Goal: Check status: Check status

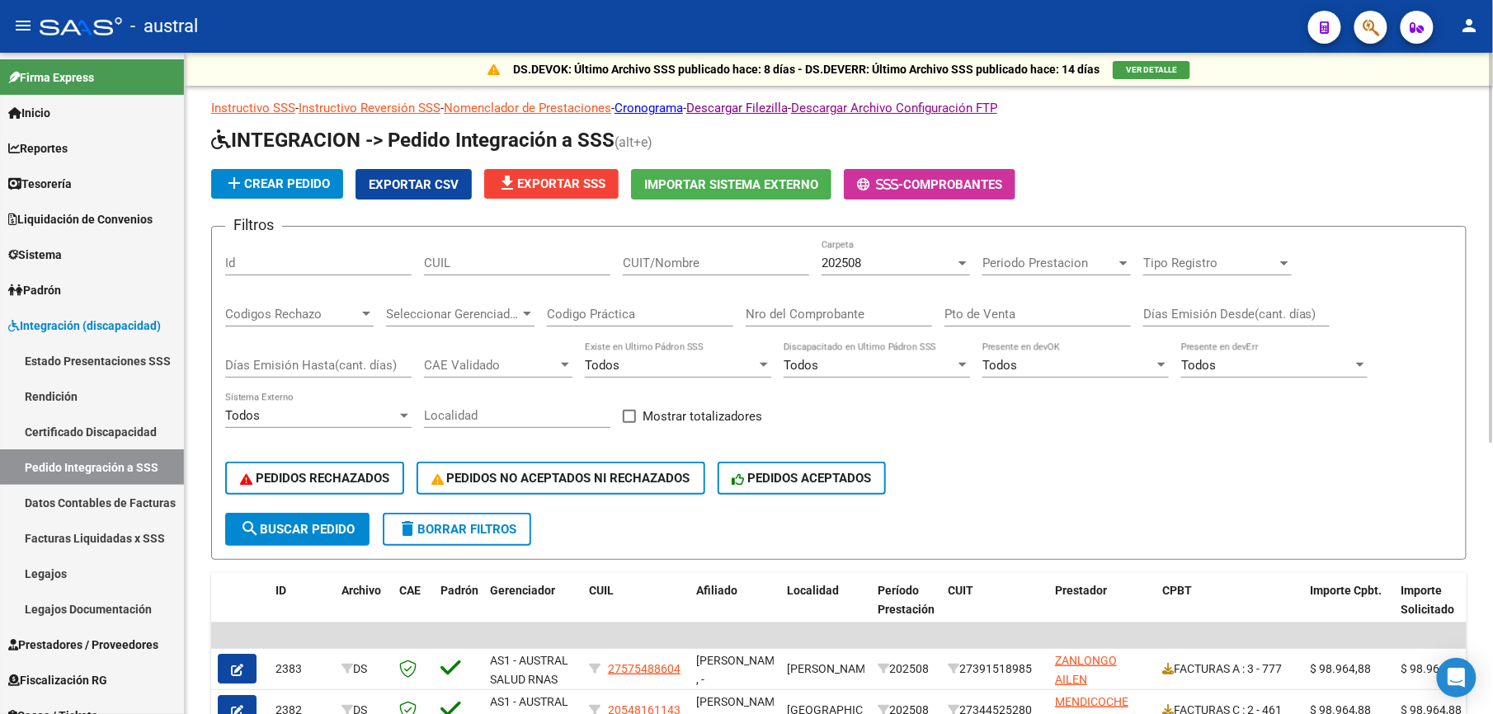
click at [462, 533] on span "delete Borrar Filtros" at bounding box center [457, 529] width 119 height 15
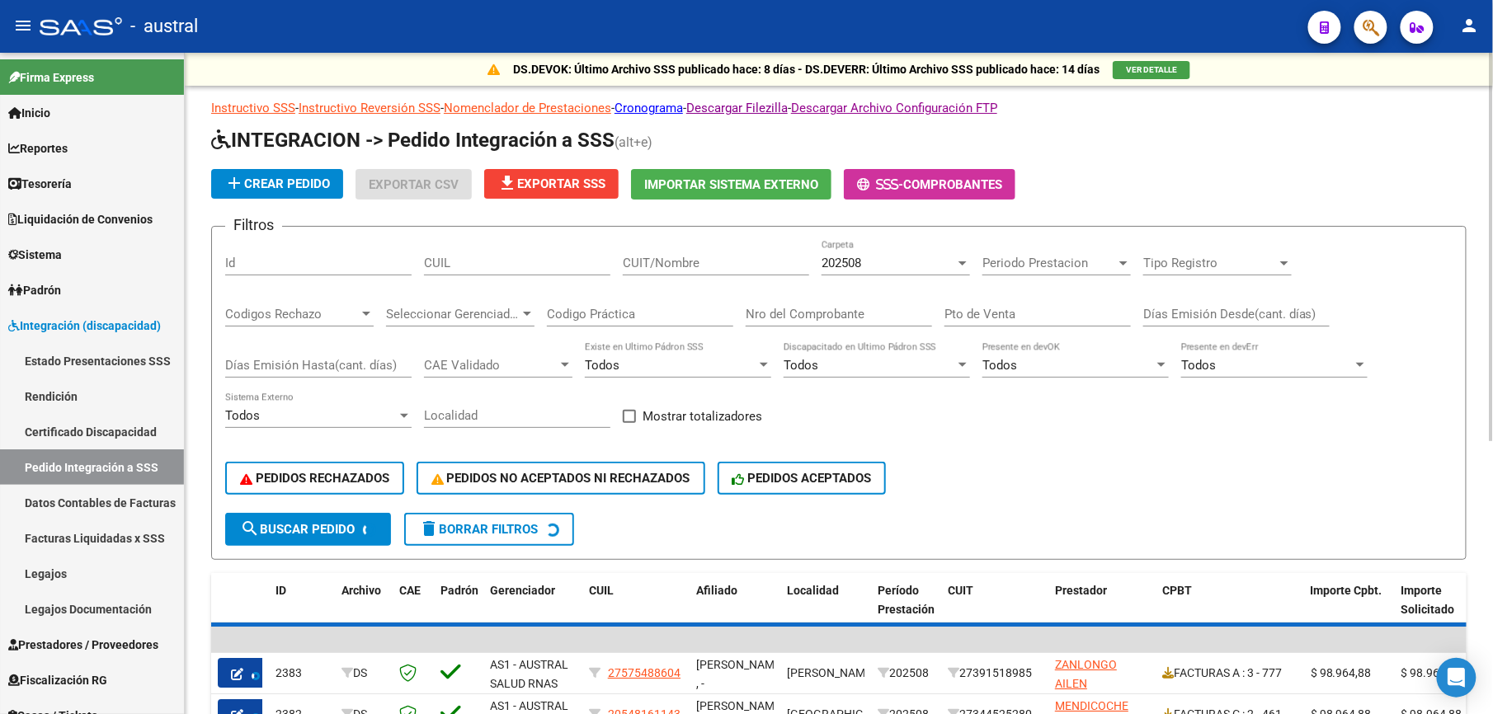
click at [528, 275] on div "CUIL" at bounding box center [517, 257] width 186 height 35
paste input "27573343552"
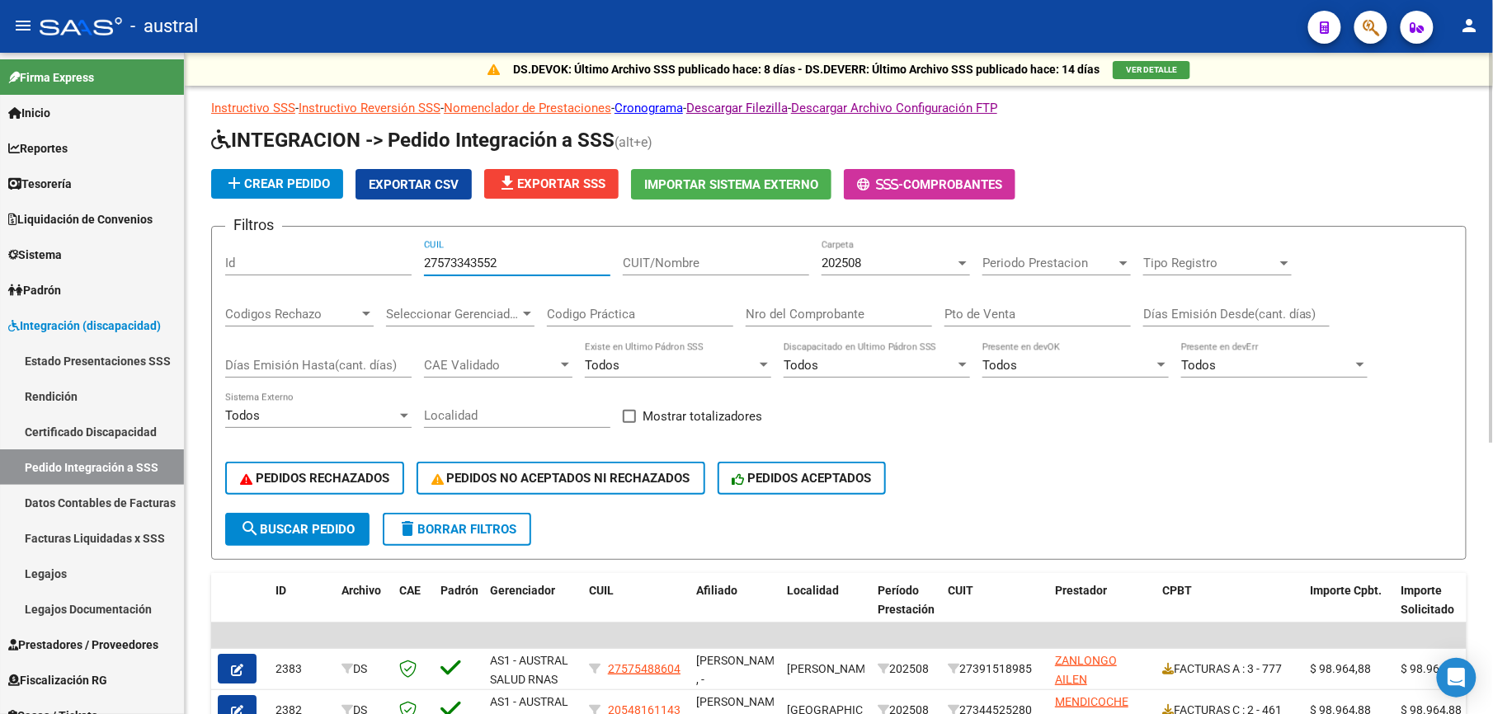
type input "27573343552"
click at [328, 525] on span "search Buscar Pedido" at bounding box center [297, 529] width 115 height 15
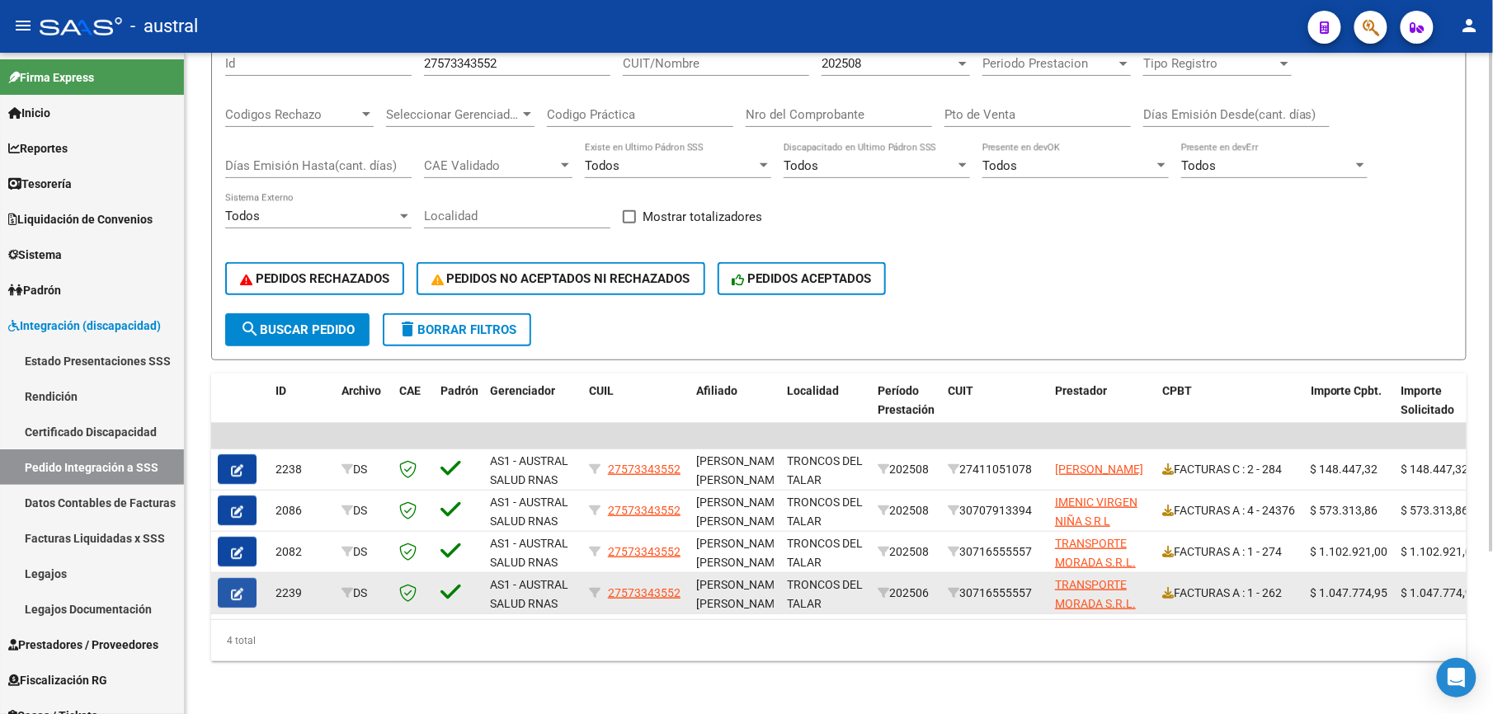
click at [243, 588] on icon "button" at bounding box center [237, 594] width 12 height 12
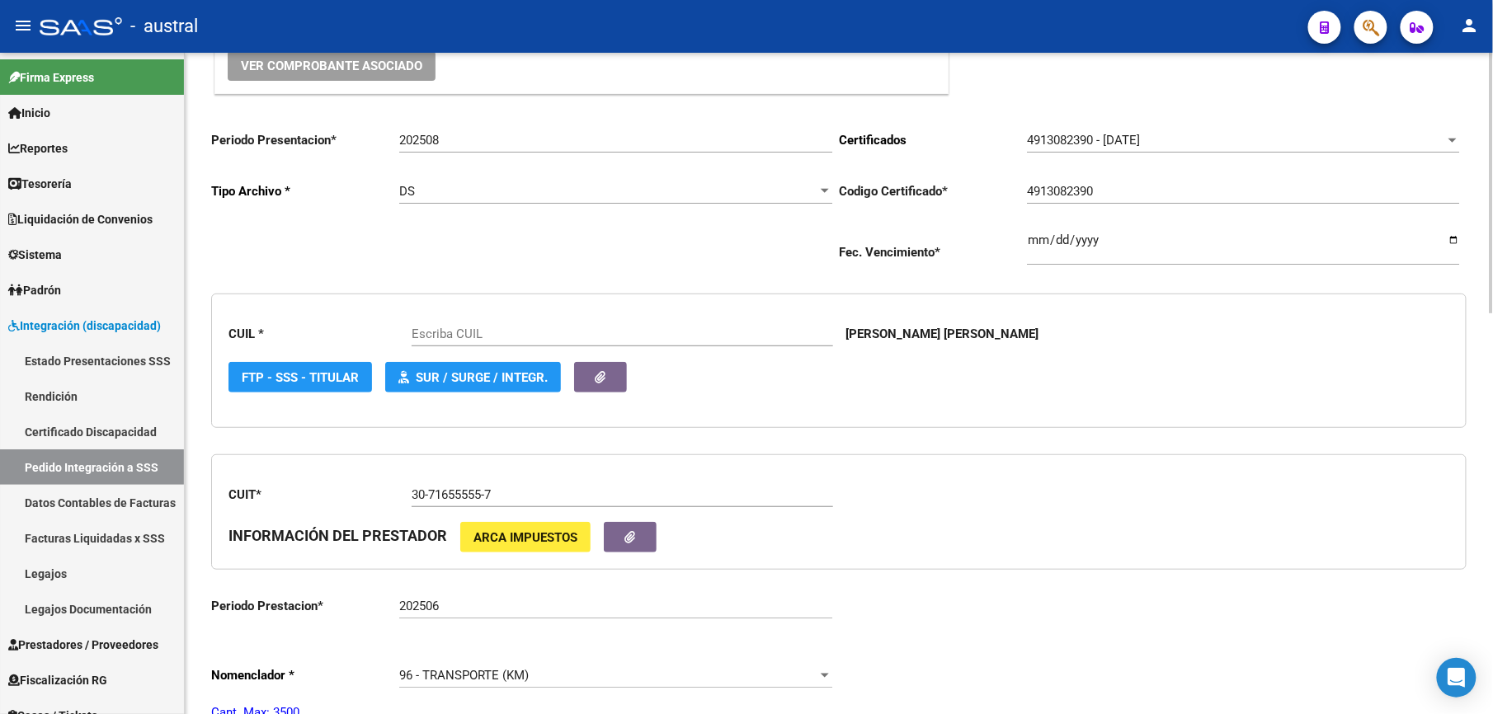
scroll to position [330, 0]
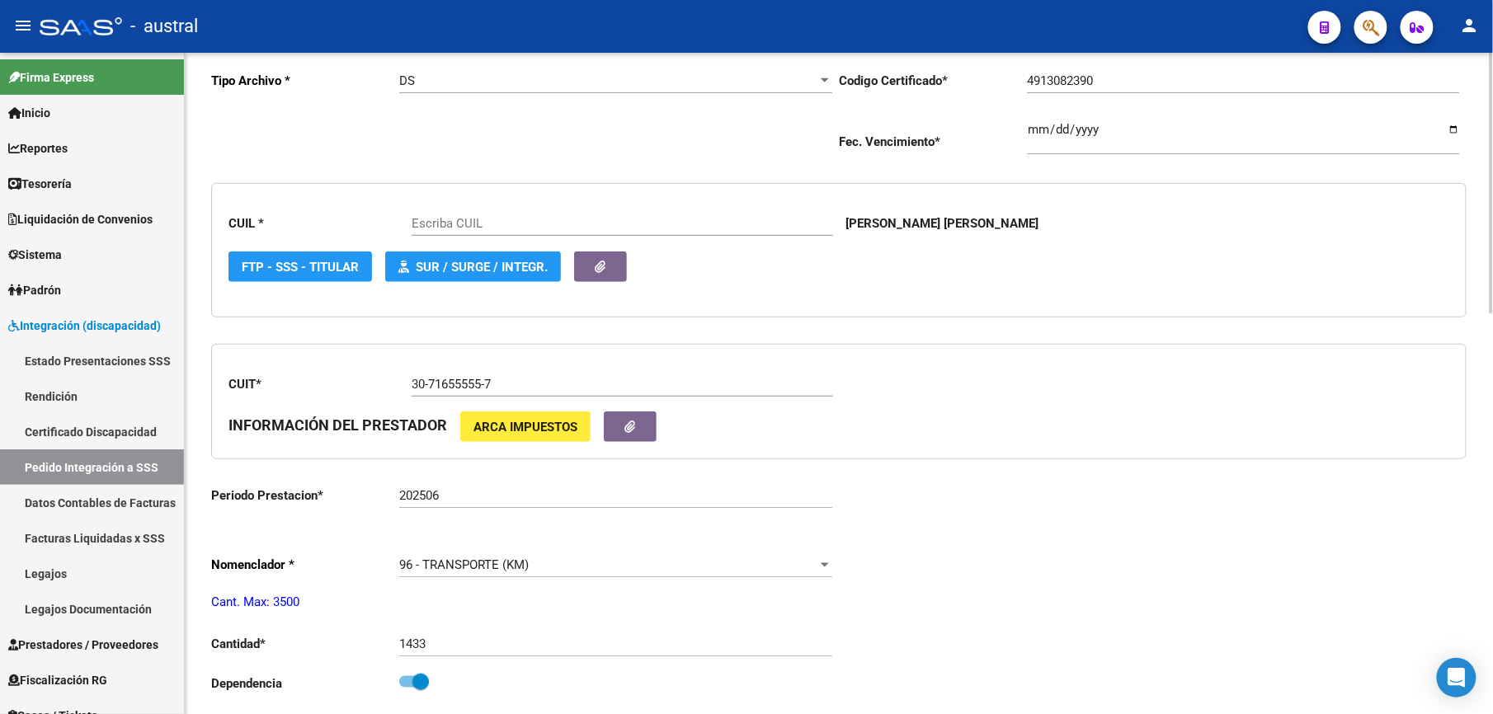
type input "27573343552"
click at [523, 502] on input "202506" at bounding box center [615, 495] width 433 height 15
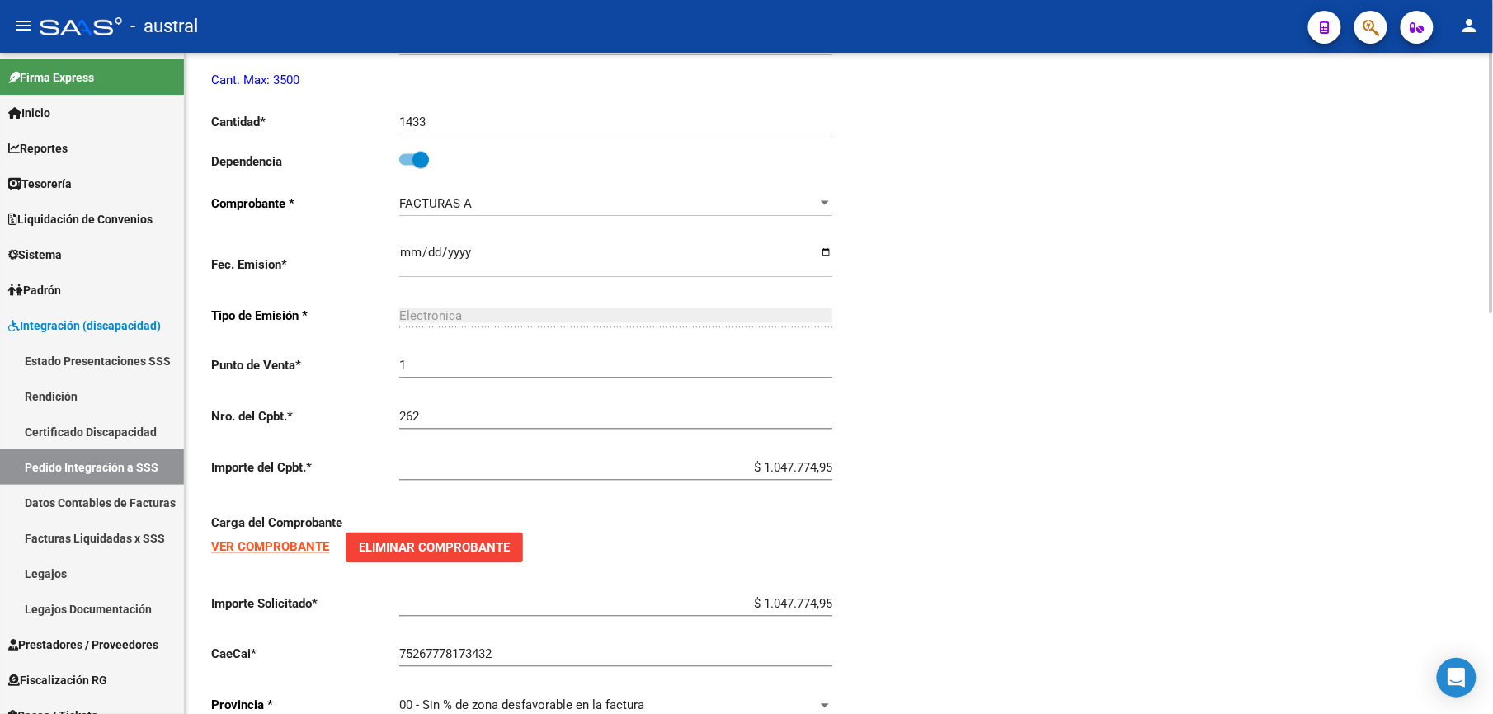
scroll to position [1020, 0]
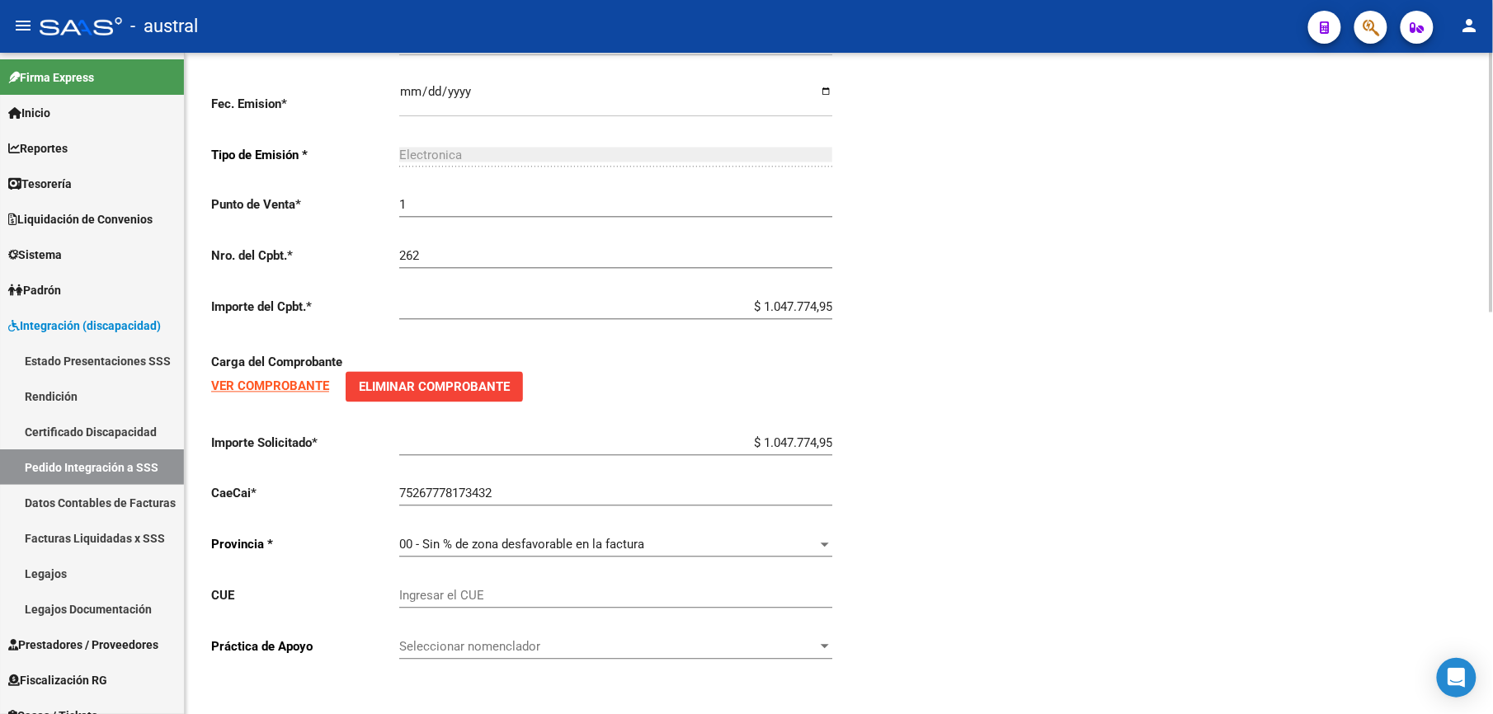
click at [285, 391] on strong "VER COMPROBANTE" at bounding box center [270, 386] width 118 height 15
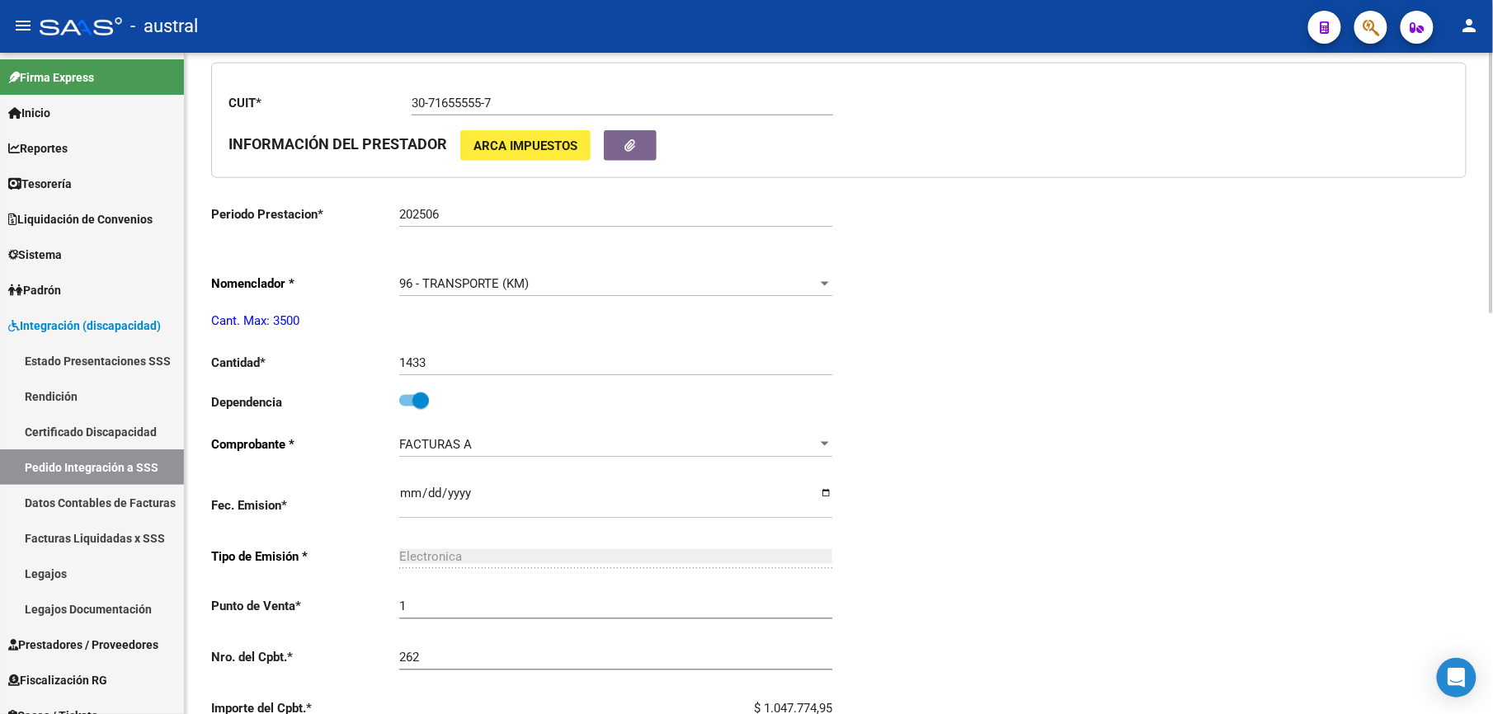
scroll to position [579, 0]
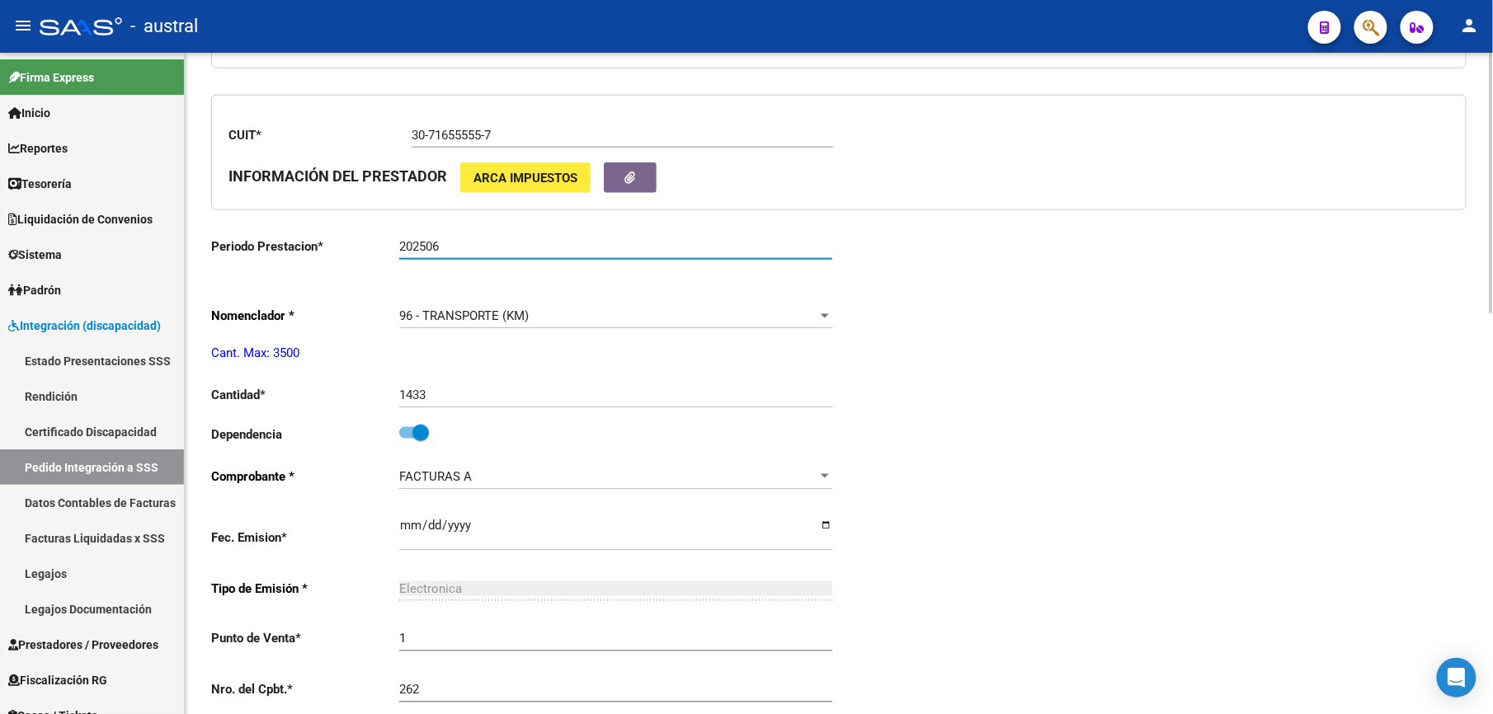
click at [531, 252] on input "202506" at bounding box center [615, 246] width 433 height 15
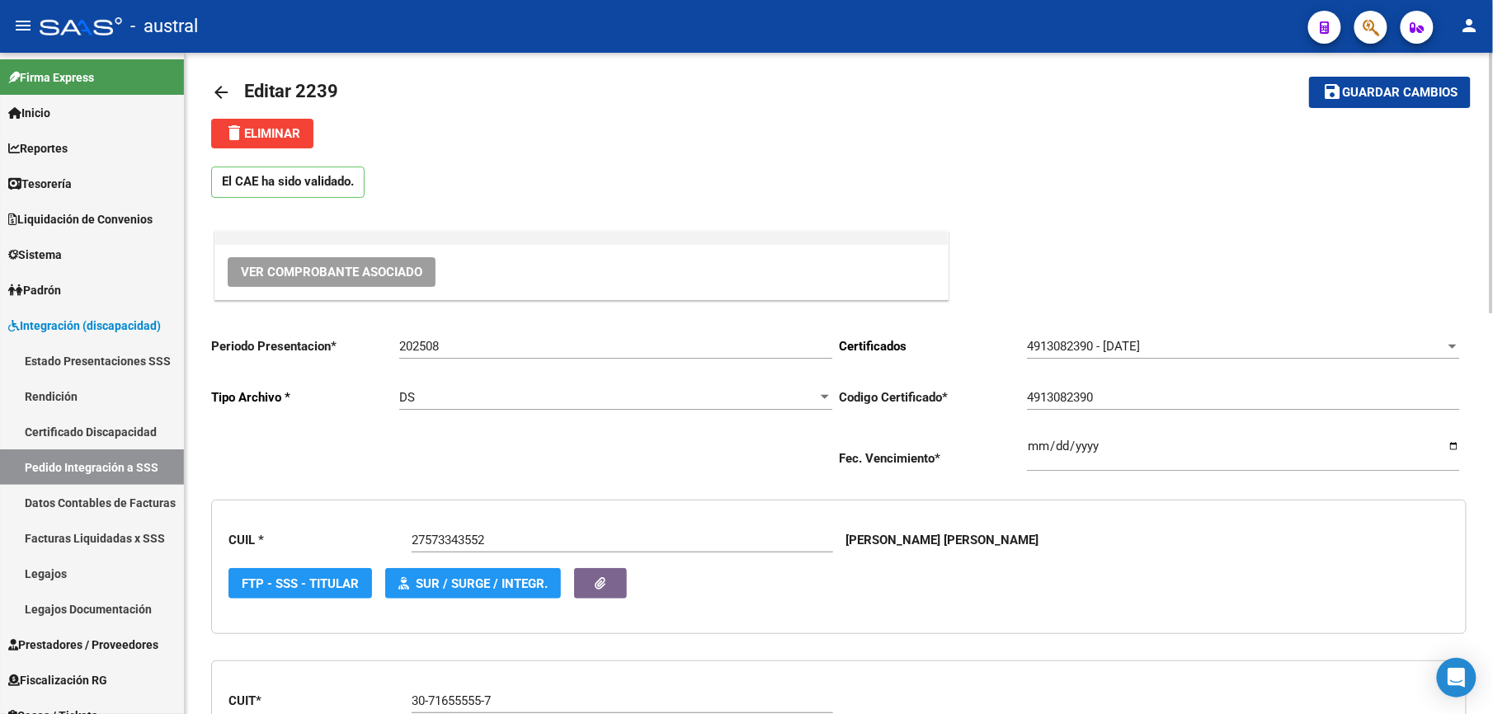
scroll to position [0, 0]
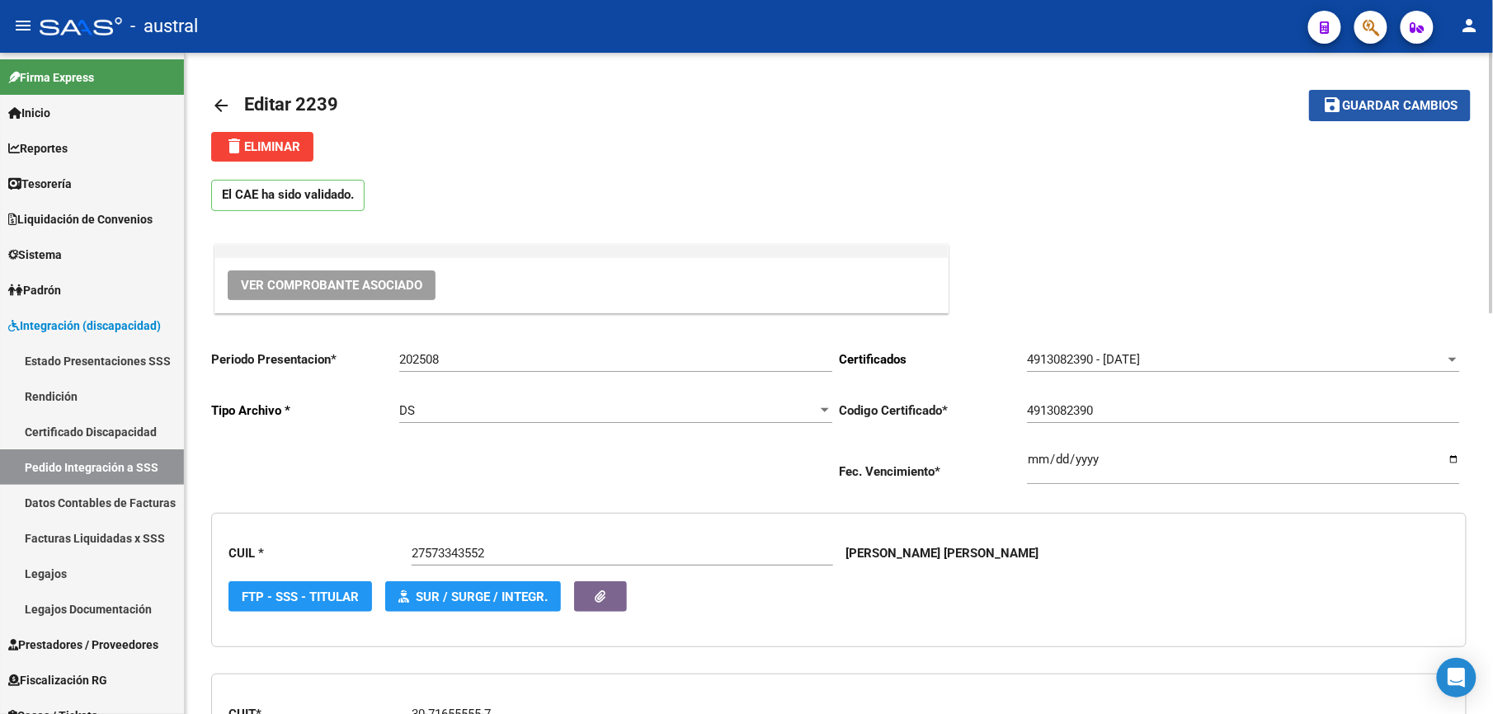
click at [1415, 111] on span "Guardar cambios" at bounding box center [1399, 106] width 115 height 15
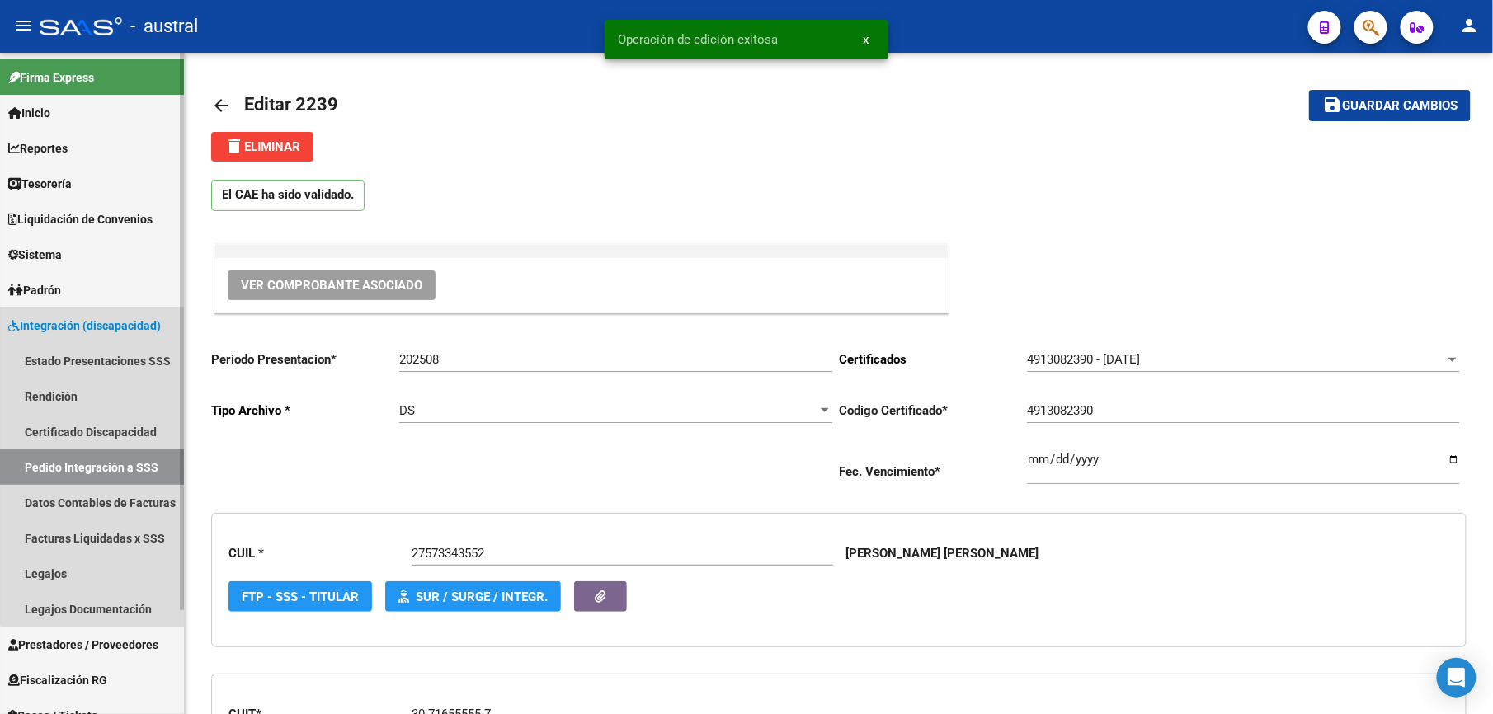
click at [96, 464] on link "Pedido Integración a SSS" at bounding box center [92, 467] width 184 height 35
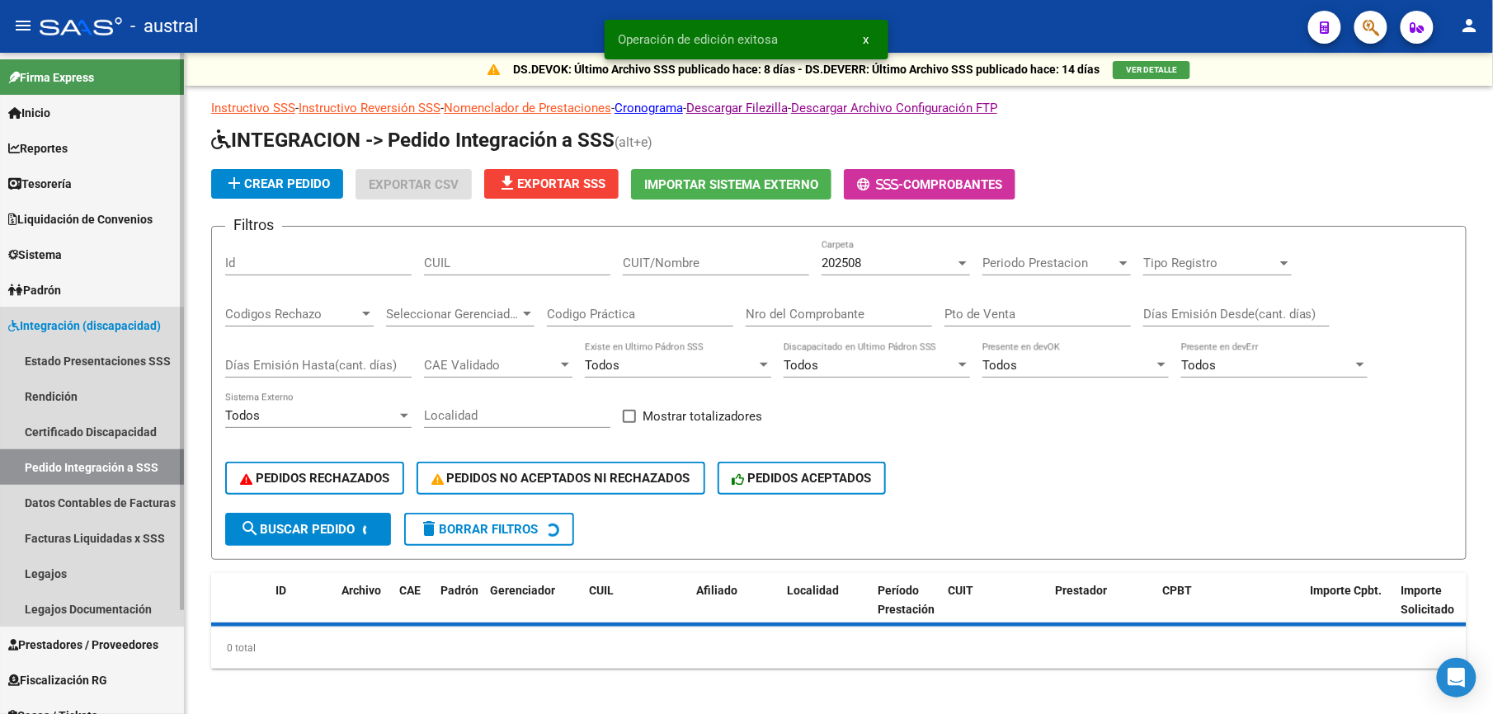
click at [96, 464] on link "Pedido Integración a SSS" at bounding box center [92, 467] width 184 height 35
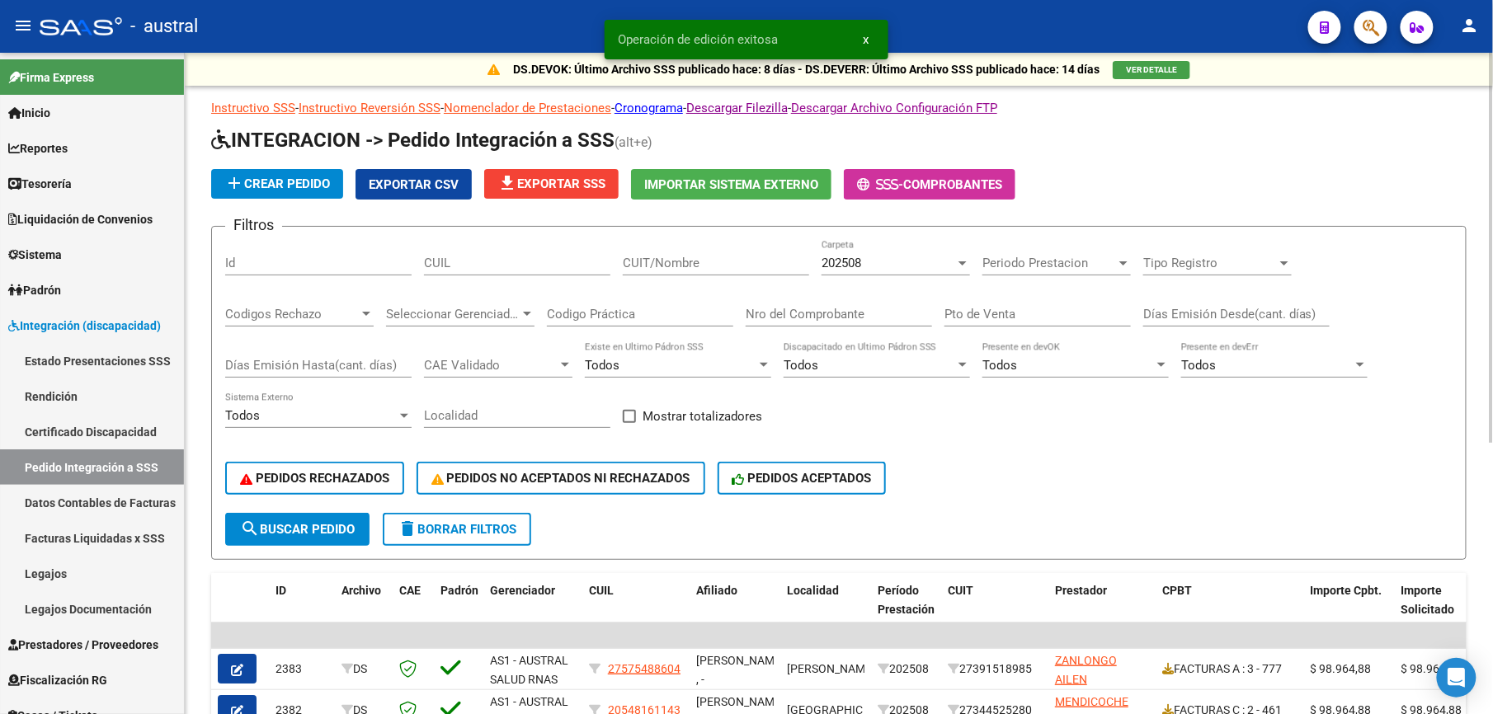
click at [495, 535] on span "delete Borrar Filtros" at bounding box center [457, 529] width 119 height 15
click at [572, 188] on span "file_download Exportar SSS" at bounding box center [551, 184] width 108 height 15
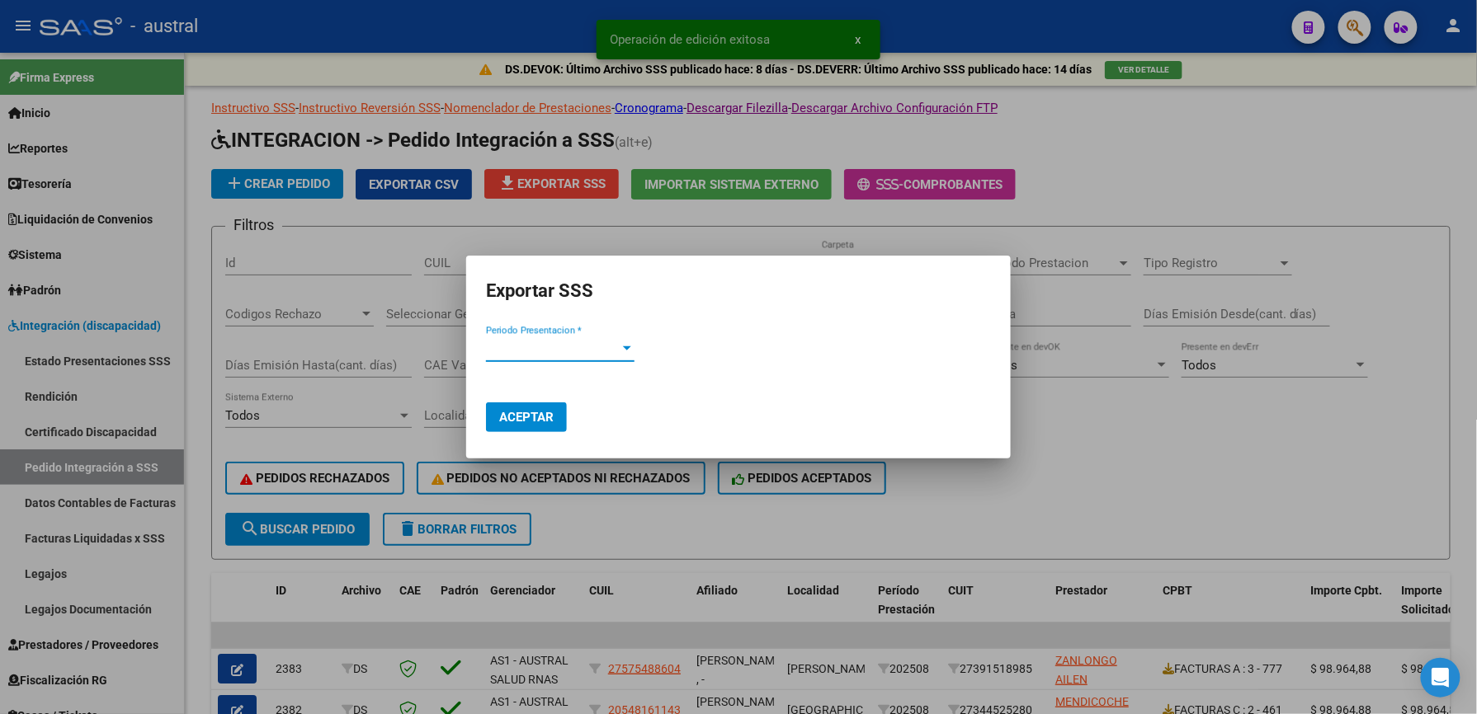
click at [551, 353] on span "Periodo Presentacion *" at bounding box center [553, 348] width 134 height 15
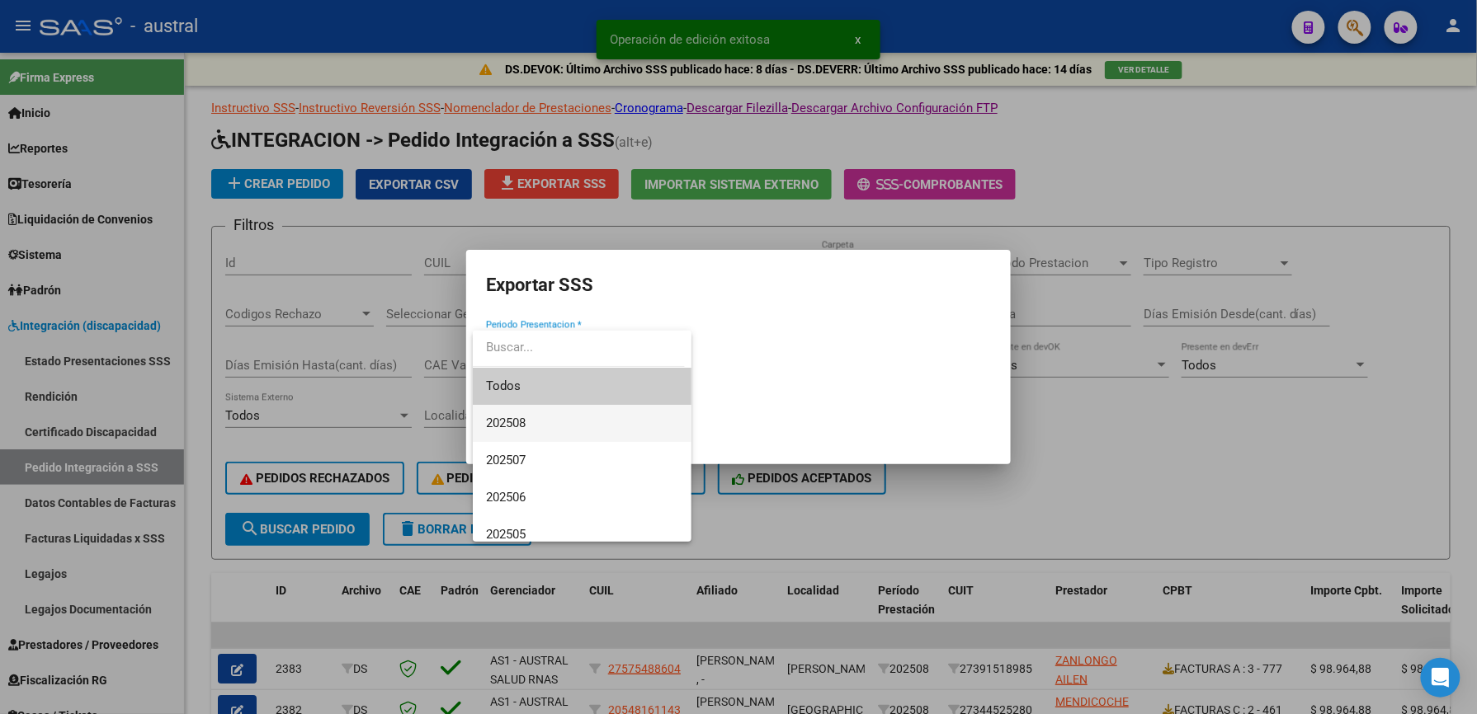
click at [548, 414] on span "202508" at bounding box center [582, 423] width 192 height 37
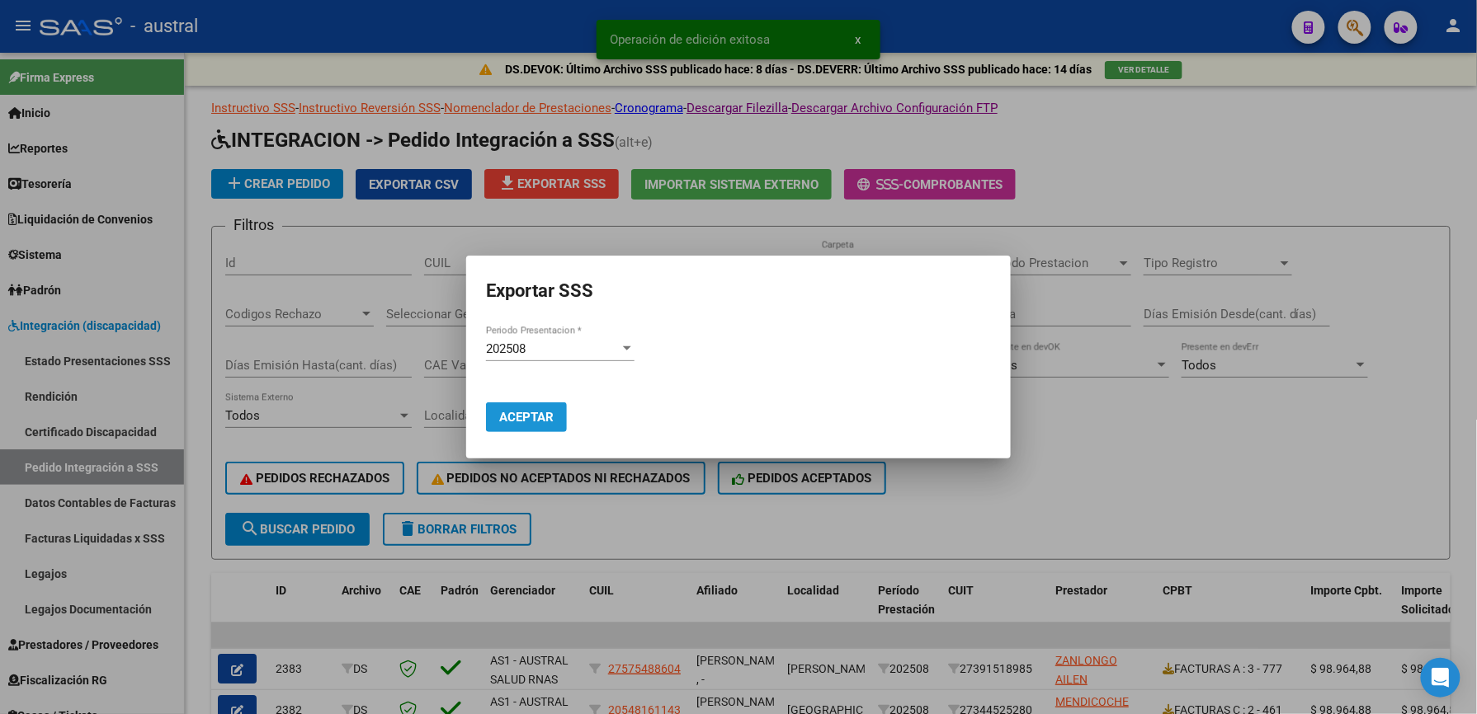
click at [535, 407] on button "Aceptar" at bounding box center [526, 418] width 81 height 30
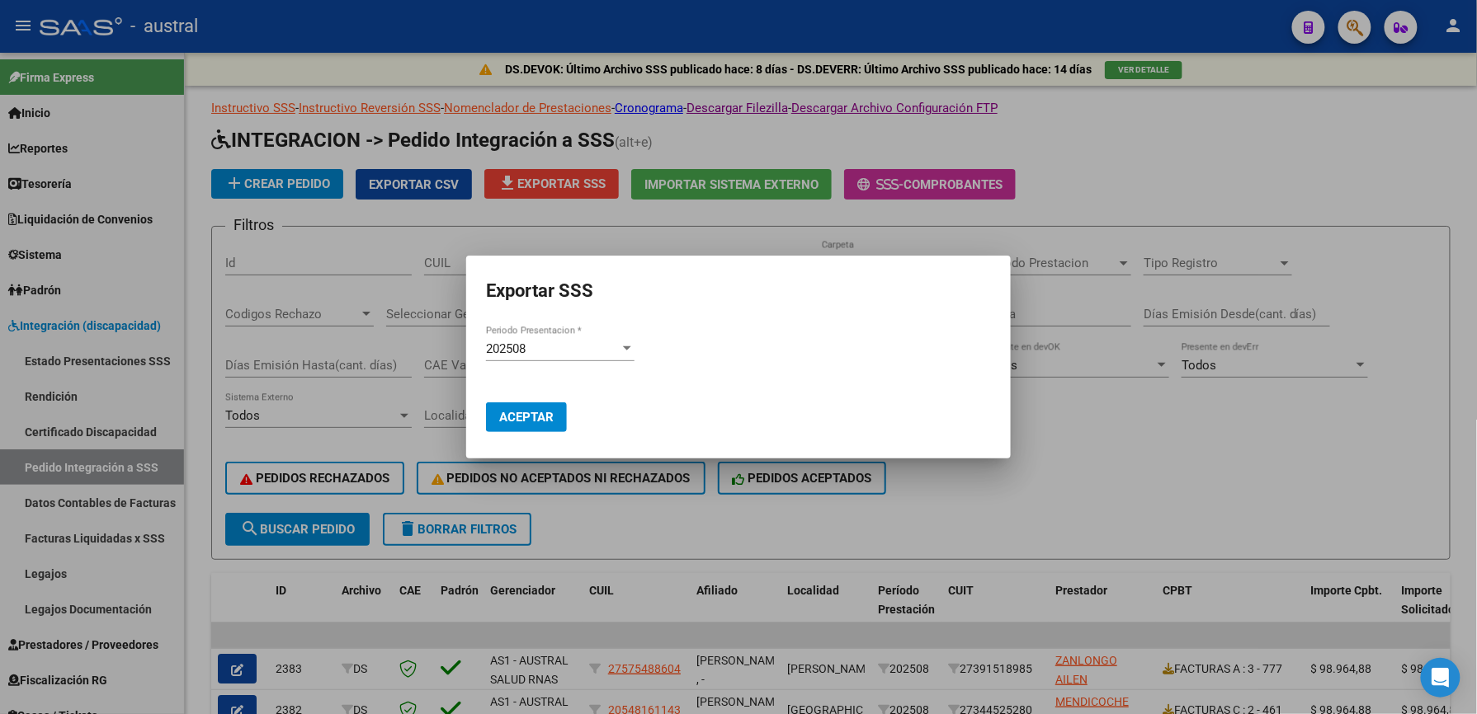
click at [1232, 449] on div at bounding box center [738, 357] width 1477 height 714
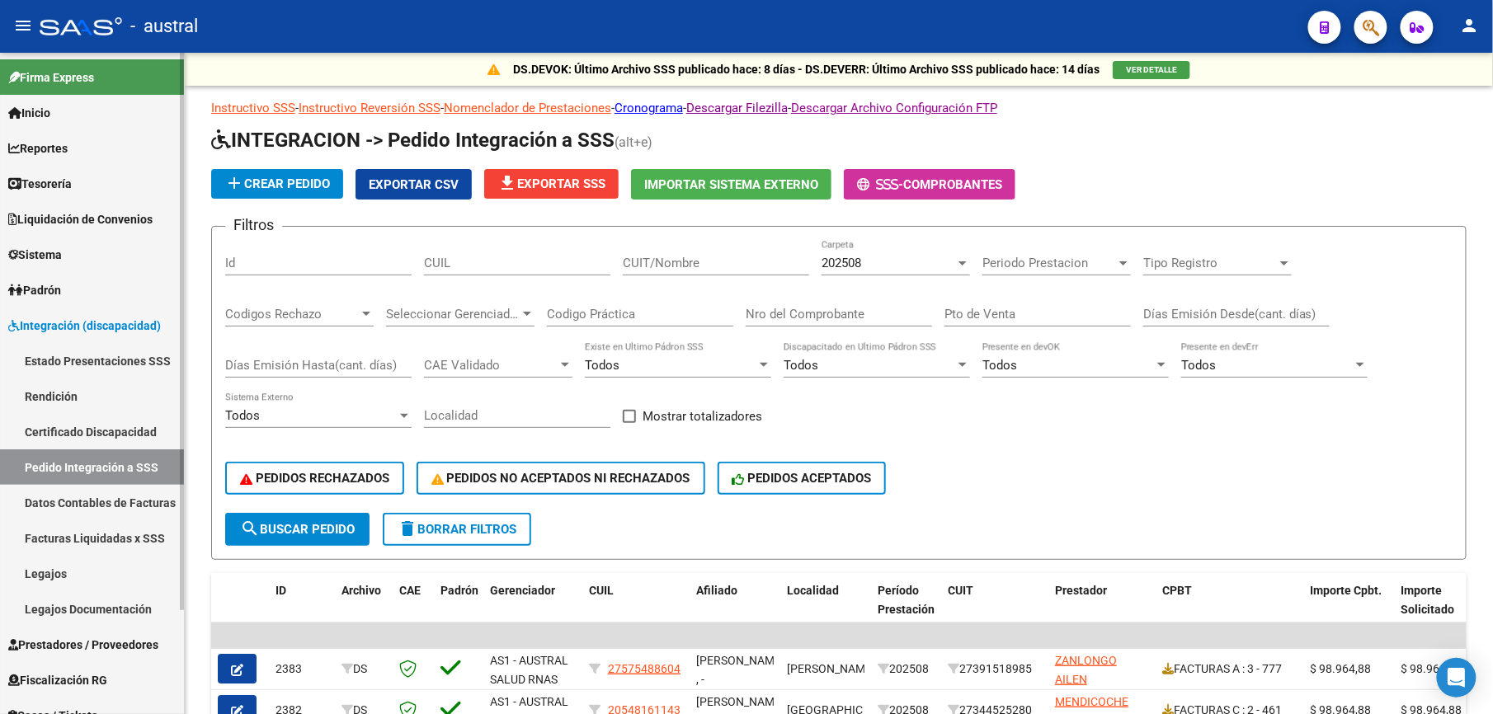
click at [117, 432] on link "Certificado Discapacidad" at bounding box center [92, 431] width 184 height 35
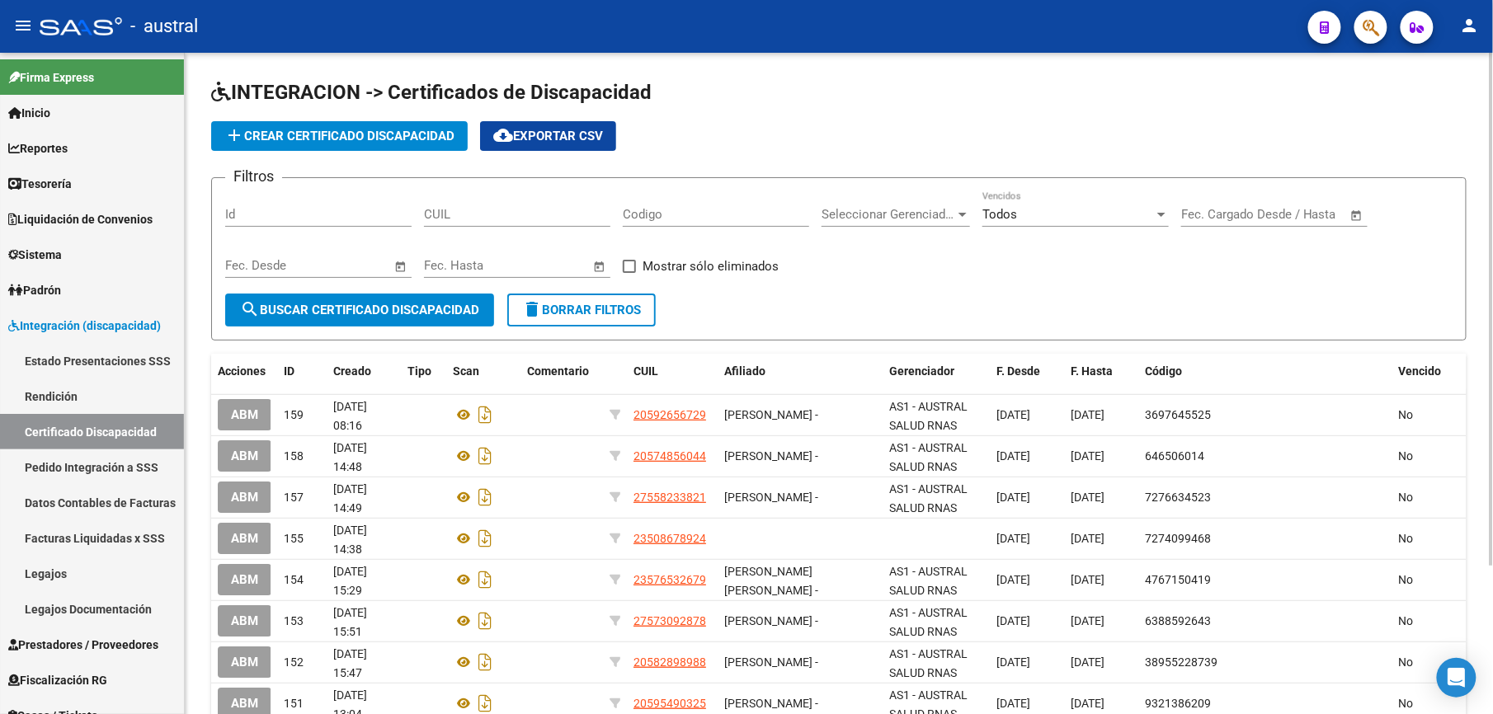
click at [563, 202] on div "CUIL" at bounding box center [517, 208] width 186 height 35
paste input "27-58289926-1"
type input "27-58289926-1"
click at [426, 307] on span "search Buscar Certificado Discapacidad" at bounding box center [359, 310] width 239 height 15
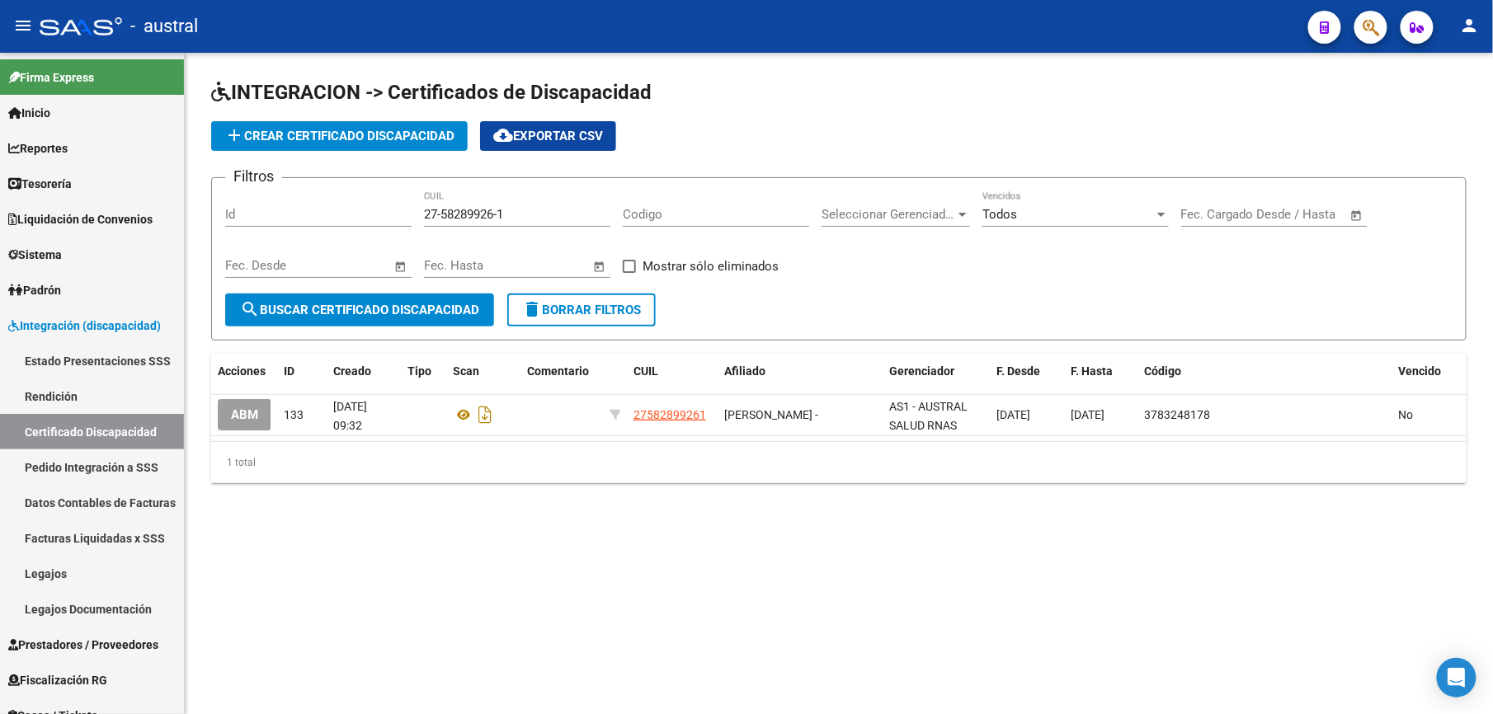
click at [545, 482] on div "1 total" at bounding box center [838, 462] width 1255 height 41
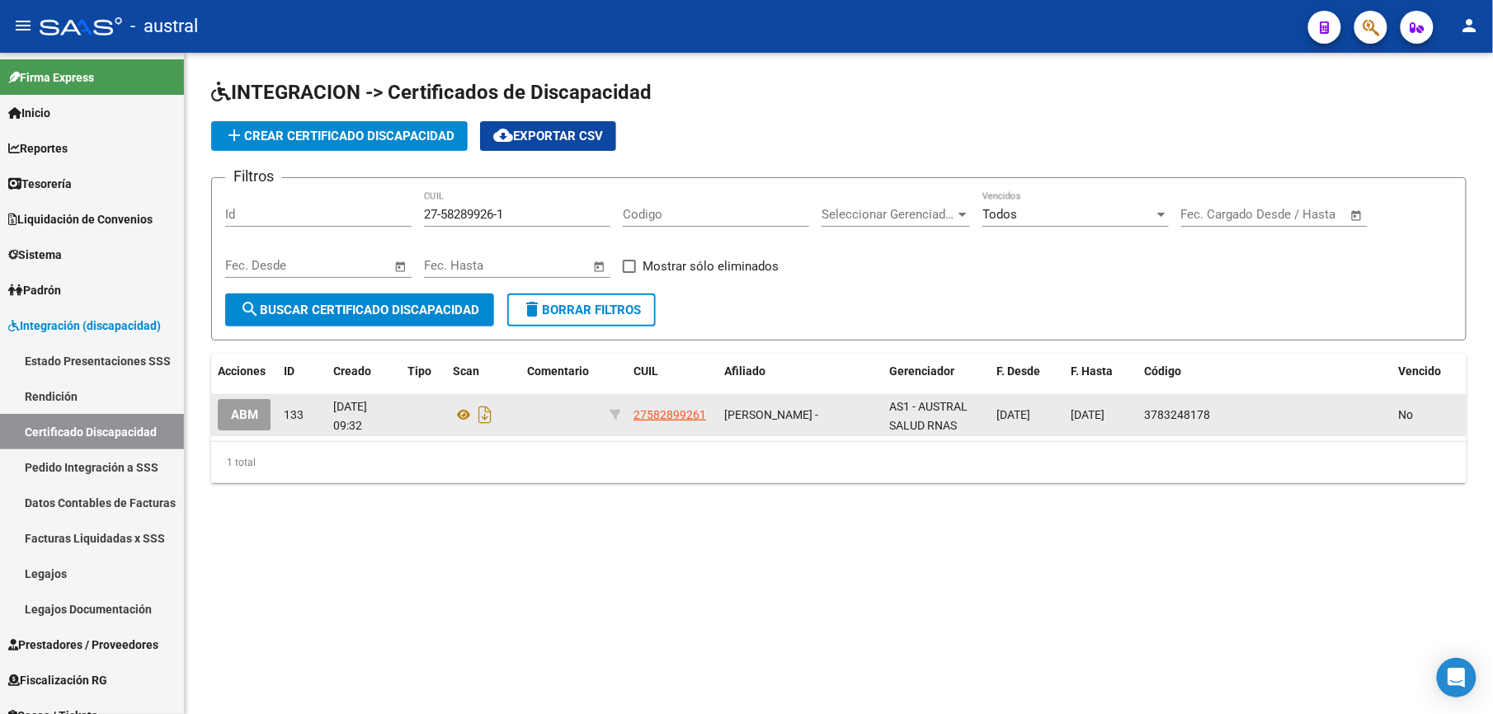
click at [245, 417] on span "ABM" at bounding box center [244, 415] width 27 height 15
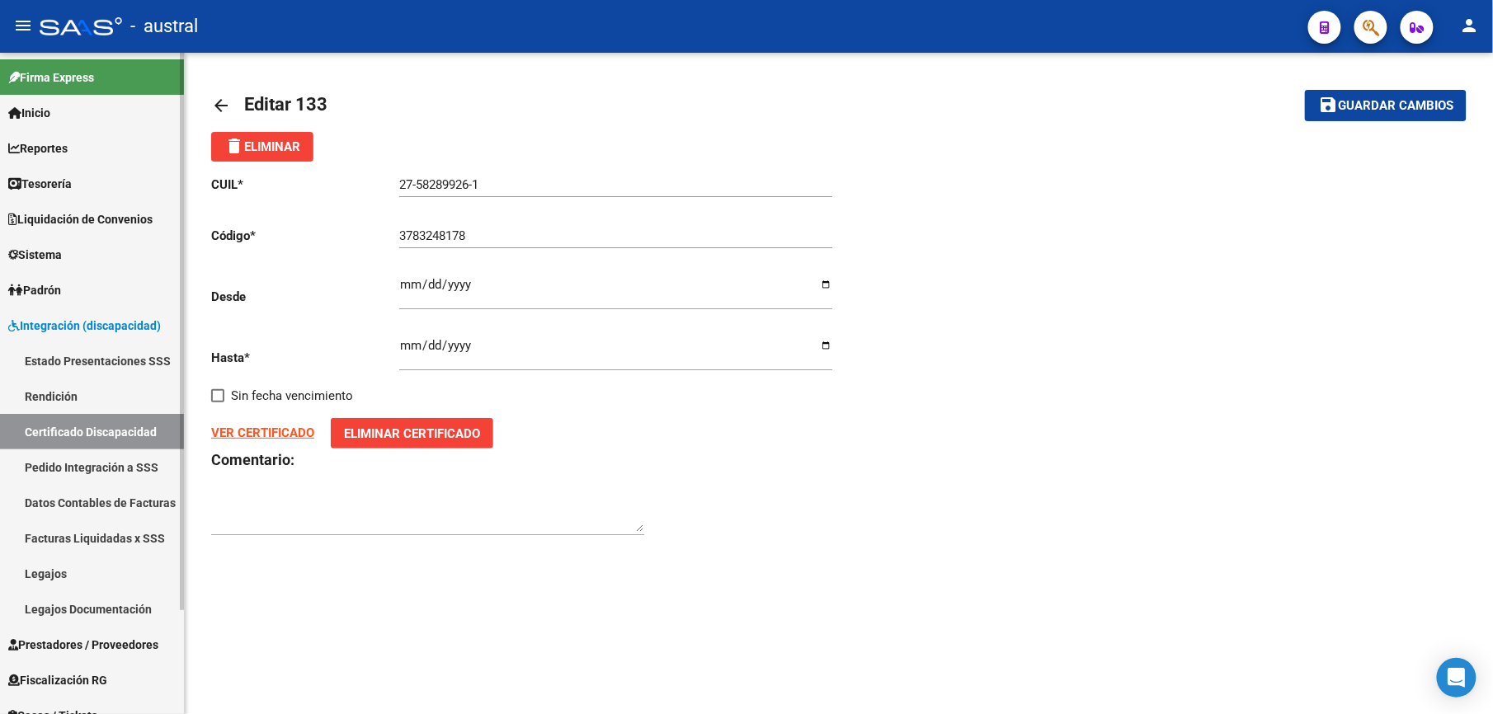
click at [120, 434] on link "Certificado Discapacidad" at bounding box center [92, 431] width 184 height 35
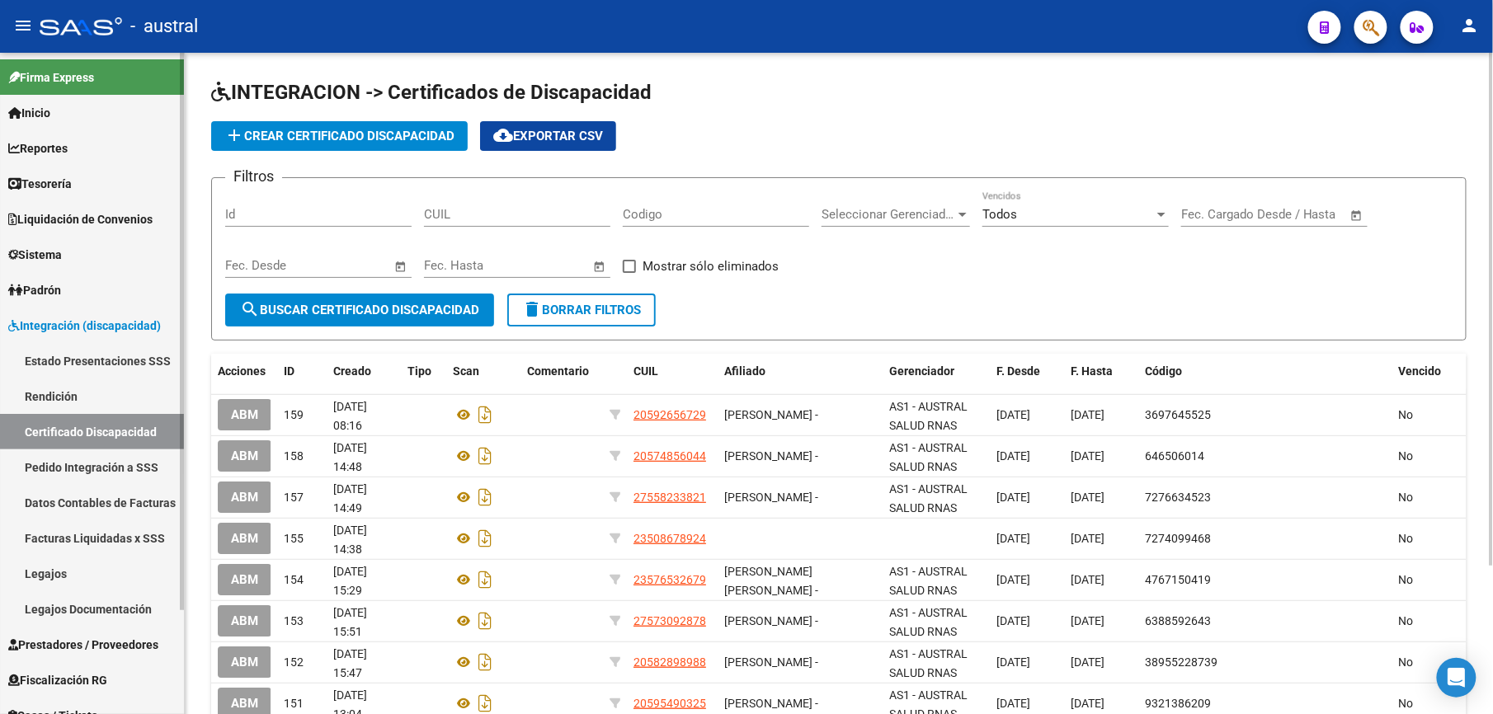
click at [104, 594] on link "Legajos Documentación" at bounding box center [92, 608] width 184 height 35
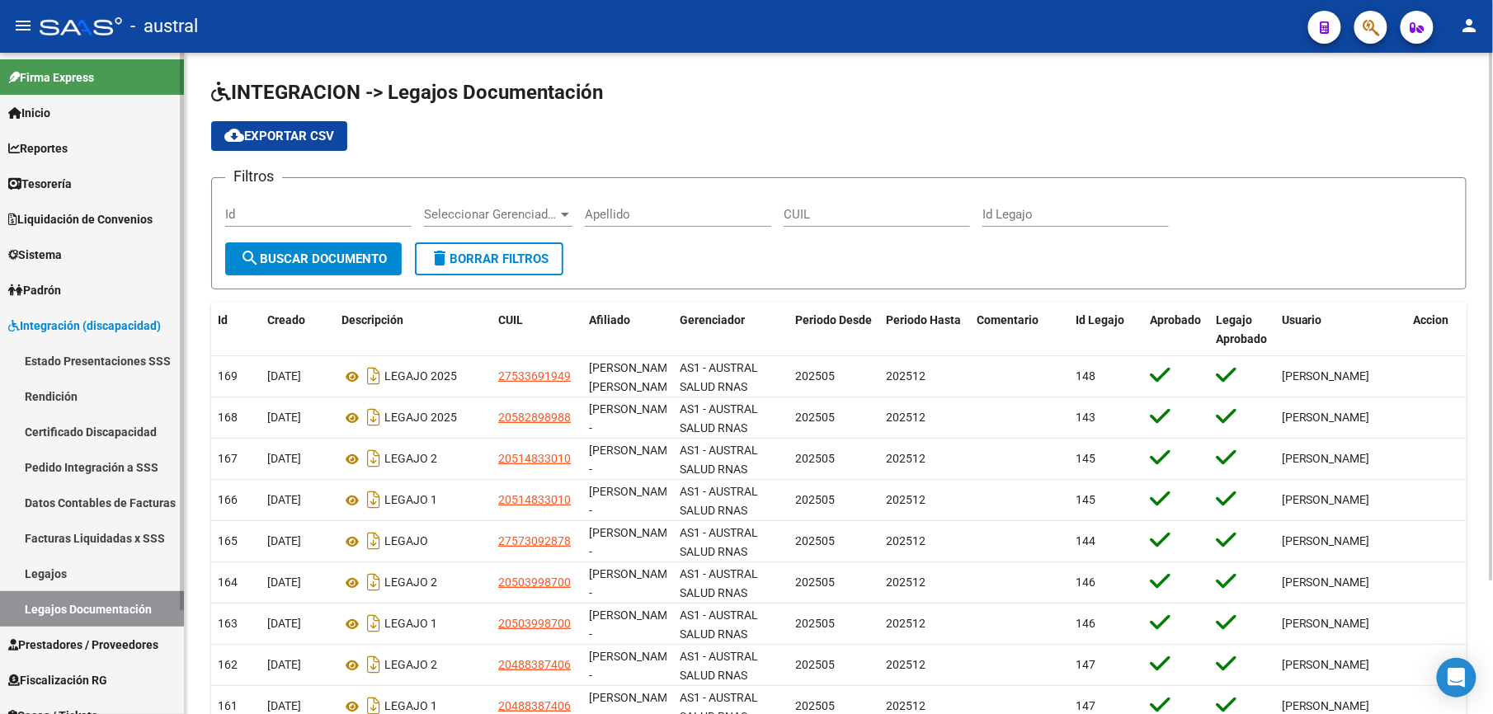
click at [66, 568] on link "Legajos" at bounding box center [92, 573] width 184 height 35
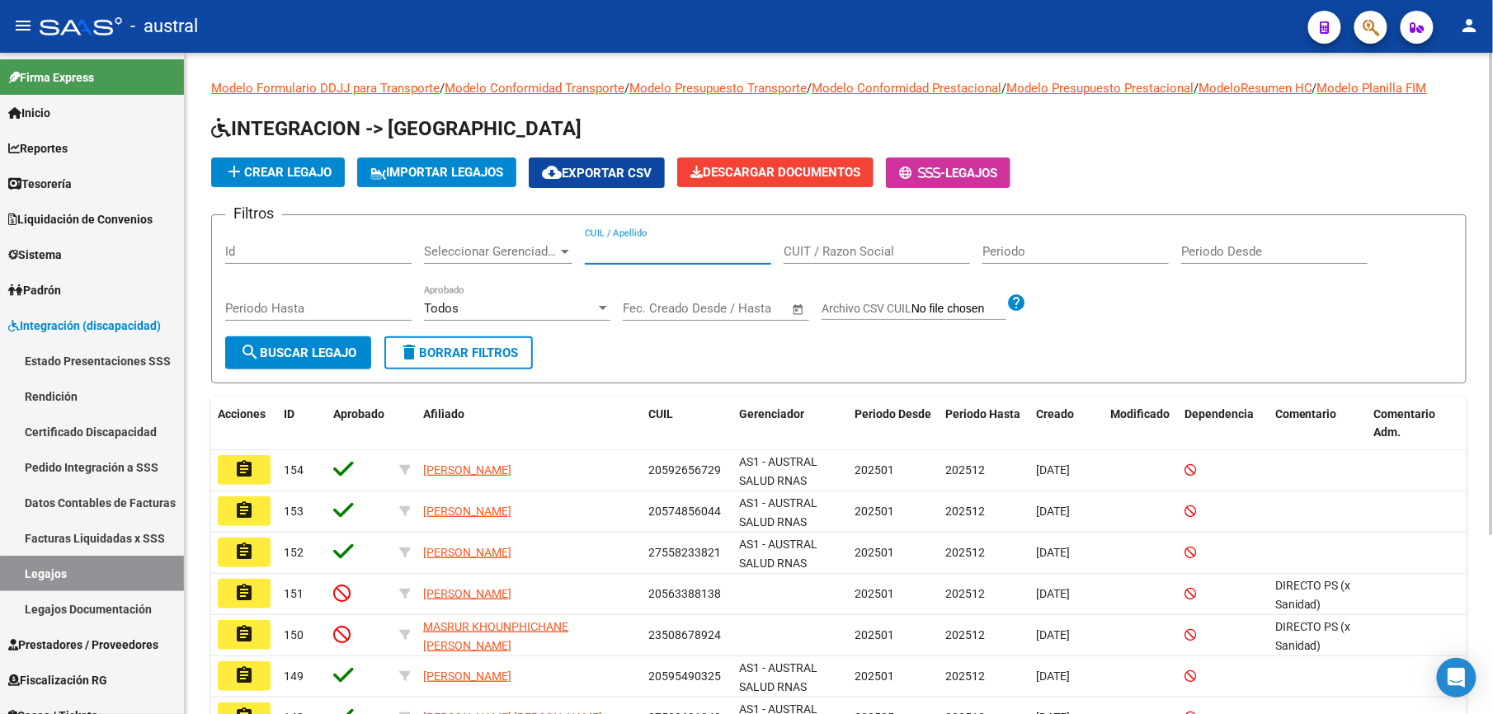
click at [629, 254] on input "CUIL / Apellido" at bounding box center [678, 251] width 186 height 15
paste input "27-58289926-1"
type input "27-58289926-1"
click at [335, 351] on span "search Buscar Legajo" at bounding box center [298, 353] width 116 height 15
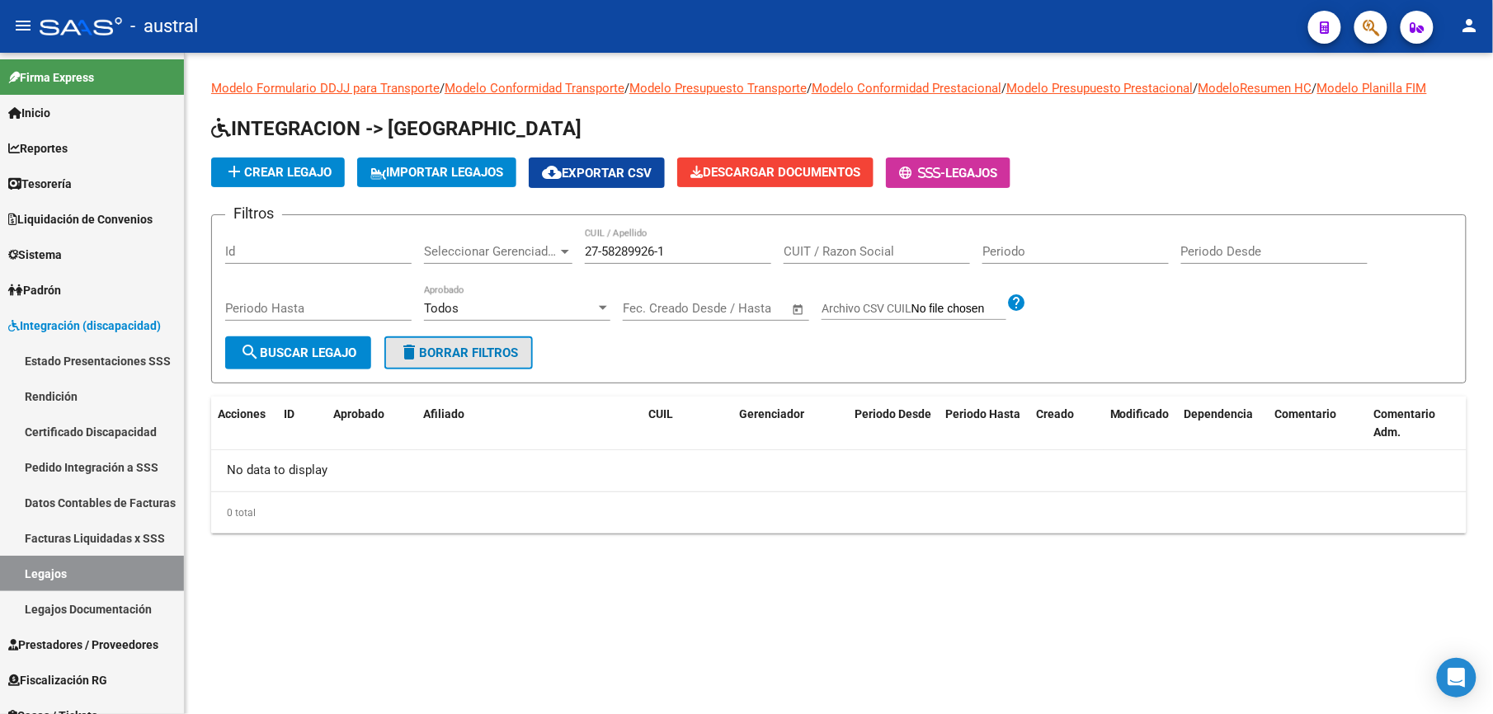
click at [463, 363] on button "delete Borrar Filtros" at bounding box center [458, 353] width 148 height 33
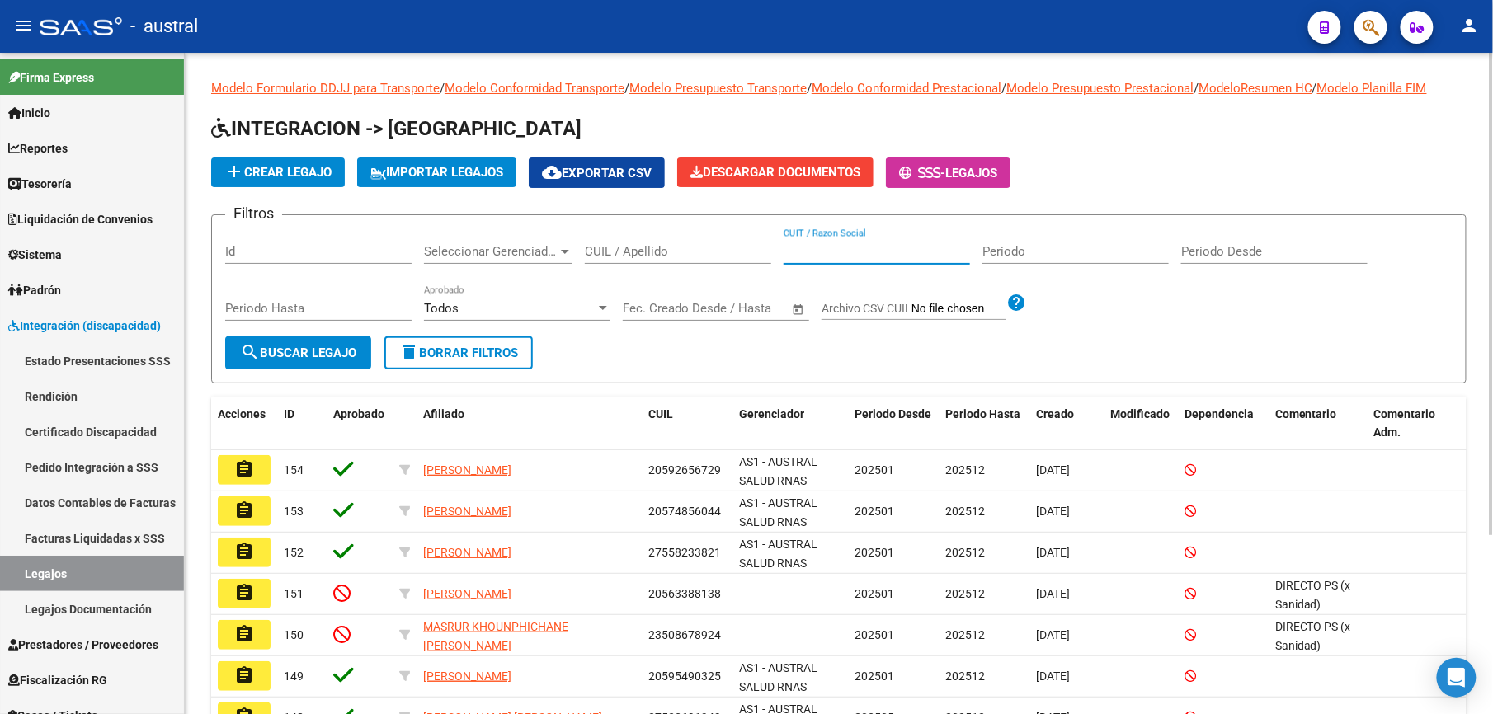
click at [874, 257] on input "CUIT / Razon Social" at bounding box center [877, 251] width 186 height 15
paste input "27-58289926-1"
type input "27-58289926-1"
click at [290, 364] on button "search Buscar Legajo" at bounding box center [298, 353] width 146 height 33
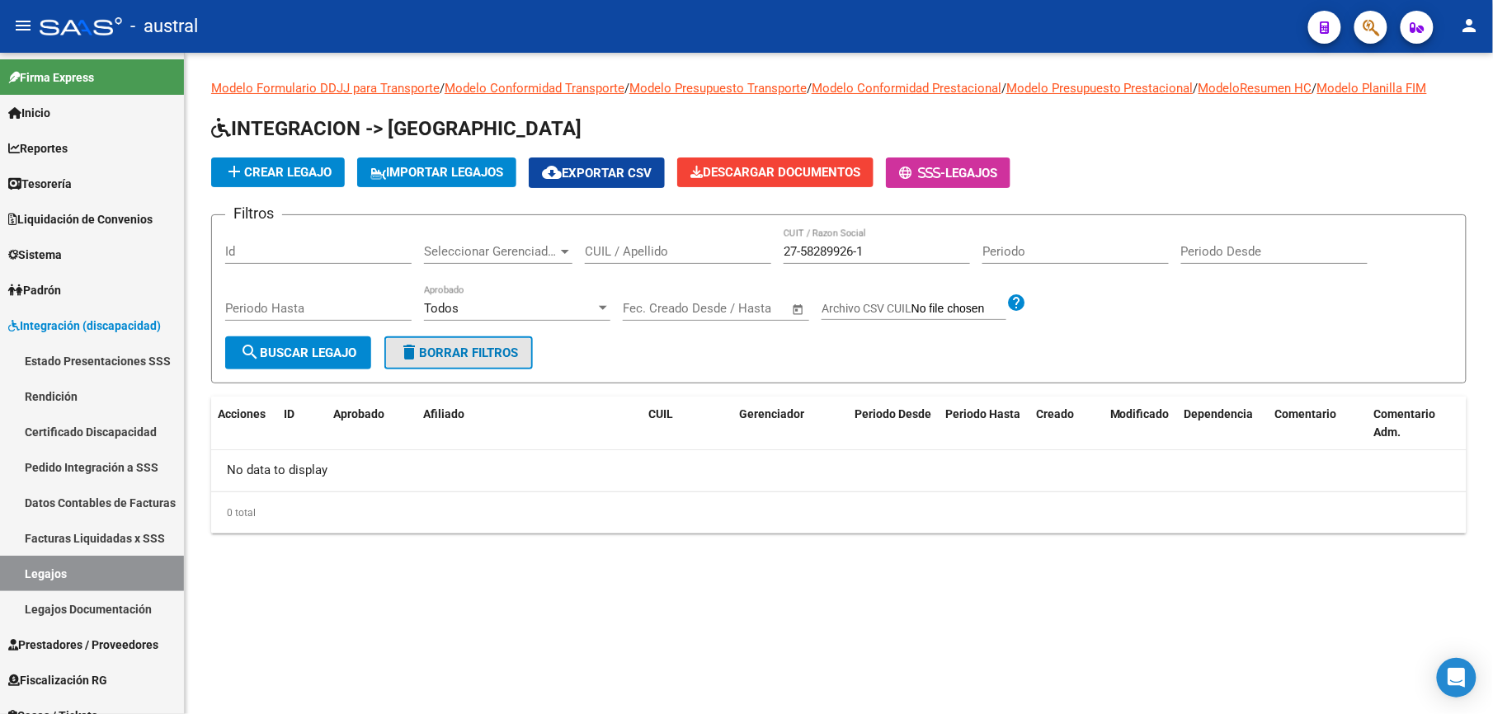
click at [449, 353] on span "delete Borrar Filtros" at bounding box center [458, 353] width 119 height 15
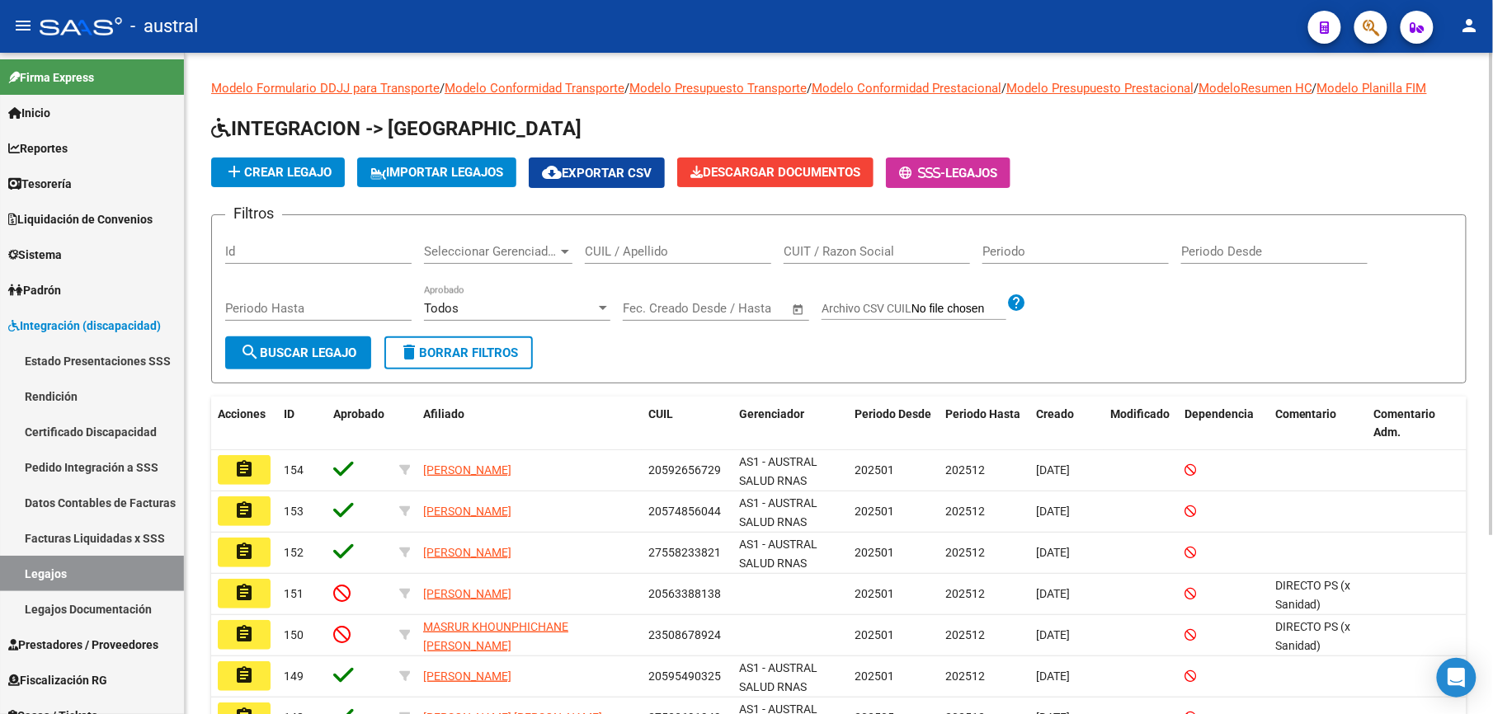
click at [648, 267] on div "CUIL / Apellido" at bounding box center [678, 253] width 186 height 51
click at [654, 257] on input "CUIL / Apellido" at bounding box center [678, 251] width 186 height 15
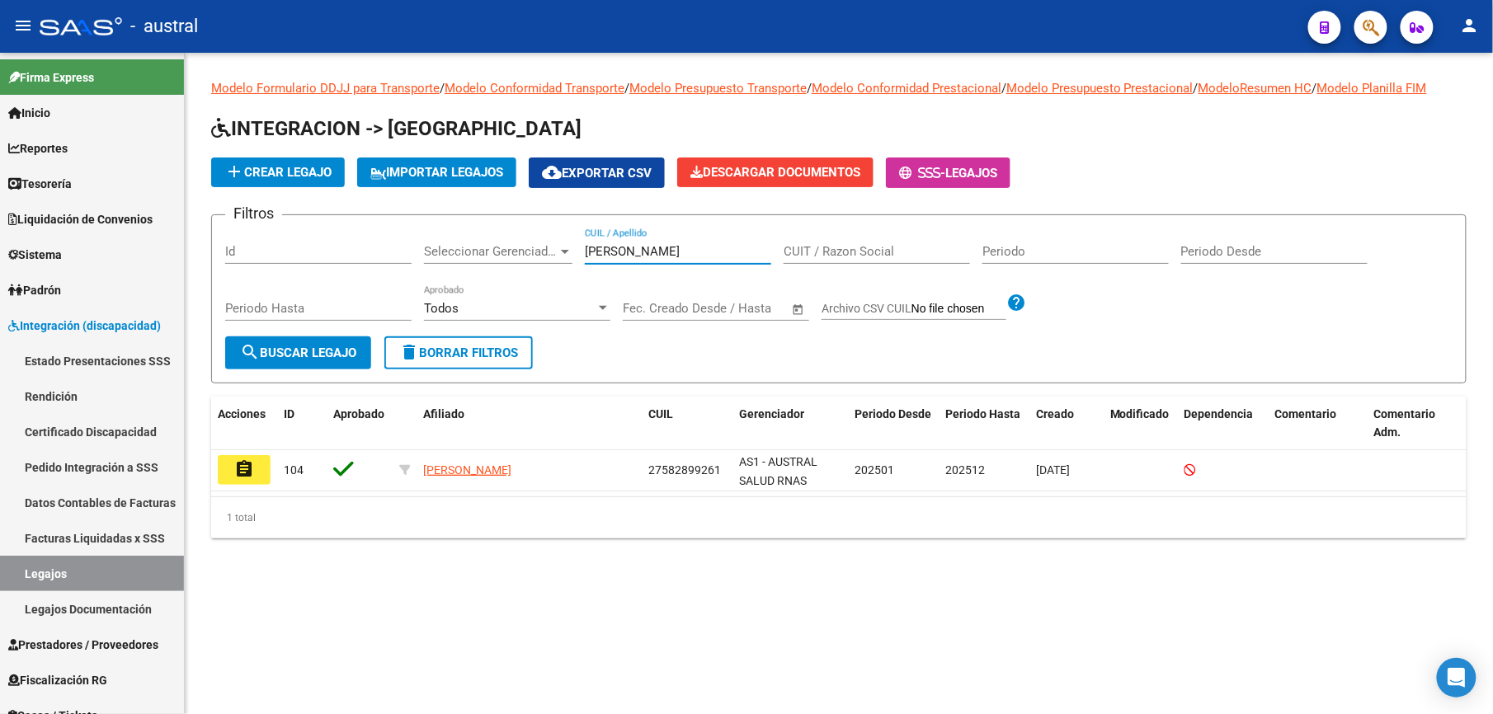
click at [654, 257] on input "[PERSON_NAME]" at bounding box center [678, 251] width 186 height 15
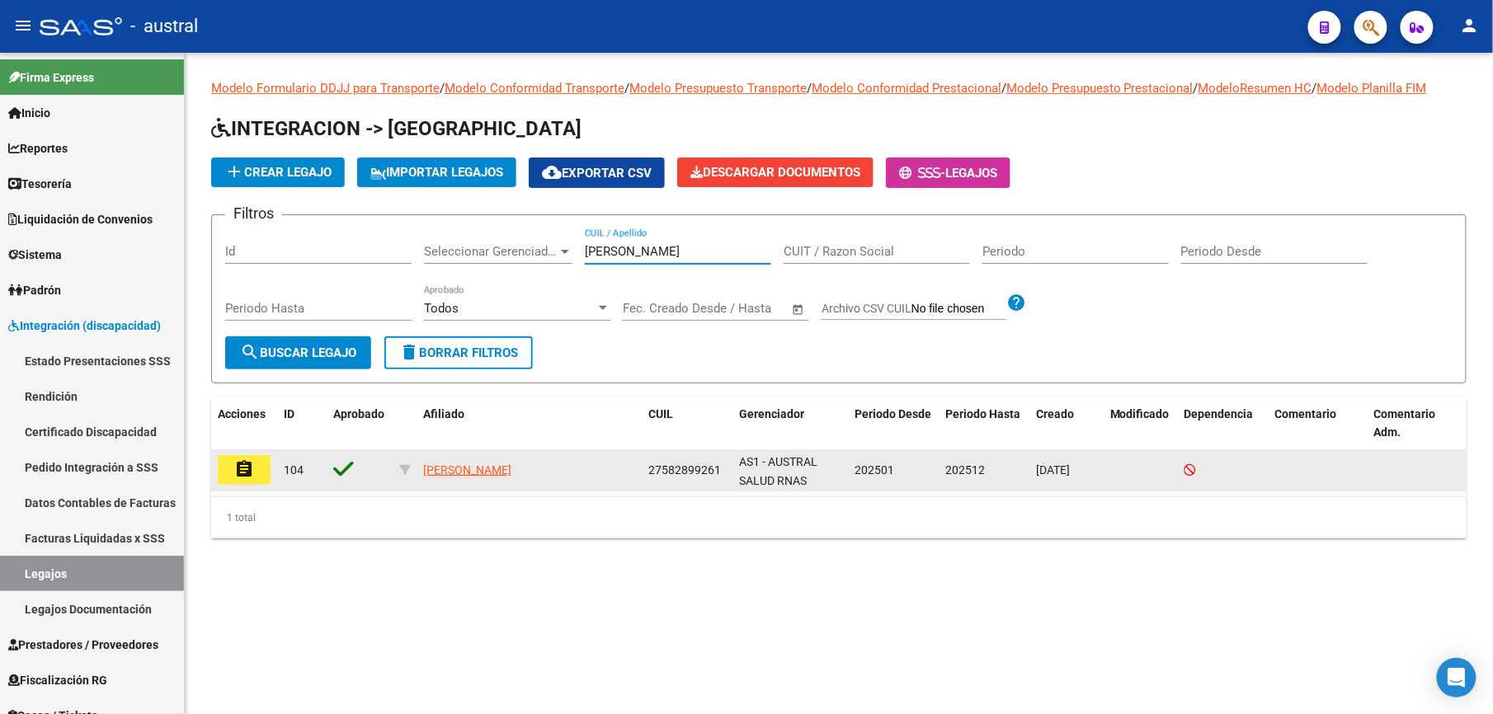
type input "[PERSON_NAME]"
click at [248, 472] on mat-icon "assignment" at bounding box center [244, 469] width 20 height 20
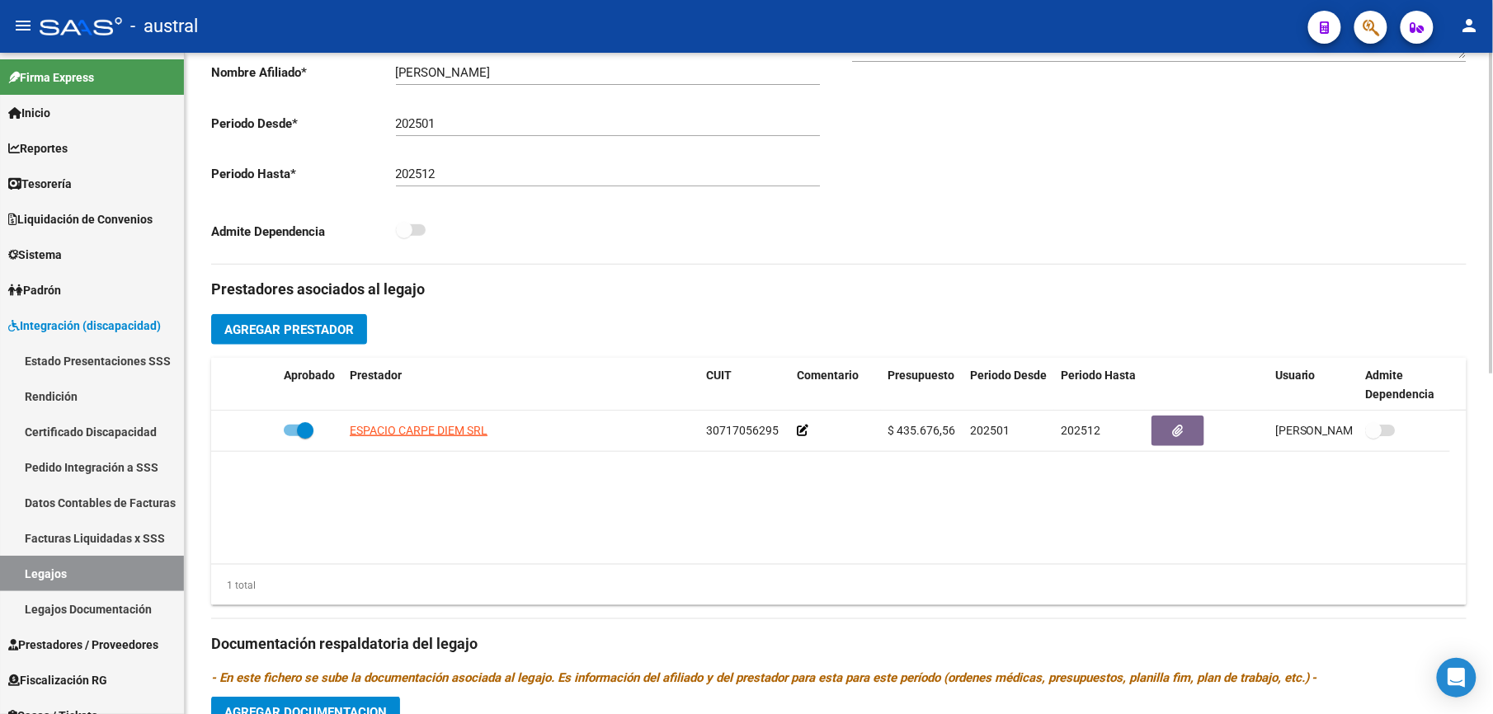
scroll to position [374, 0]
